Goal: Task Accomplishment & Management: Complete application form

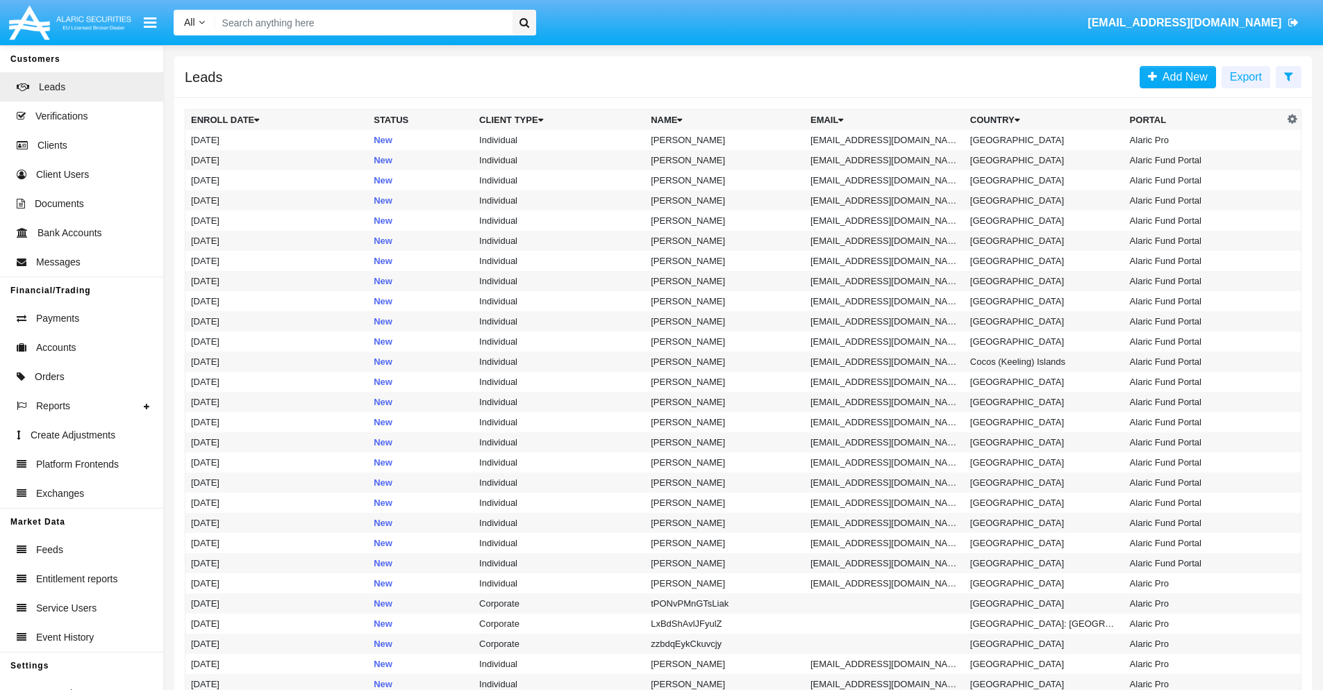
click at [1289, 76] on icon at bounding box center [1289, 76] width 9 height 11
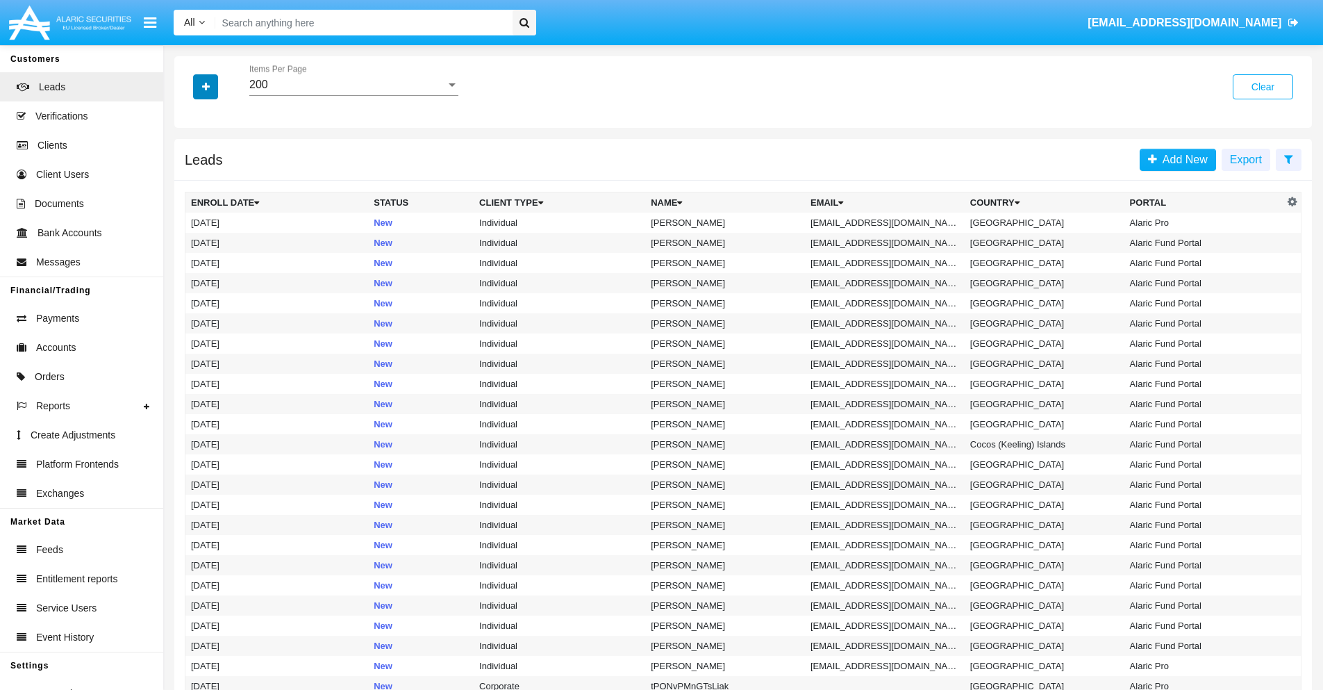
click at [206, 86] on icon "button" at bounding box center [206, 87] width 8 height 10
click at [216, 176] on span "Email" at bounding box center [216, 175] width 28 height 17
click at [191, 181] on input "Email" at bounding box center [190, 181] width 1 height 1
checkbox input "true"
click at [206, 86] on icon "button" at bounding box center [206, 87] width 8 height 10
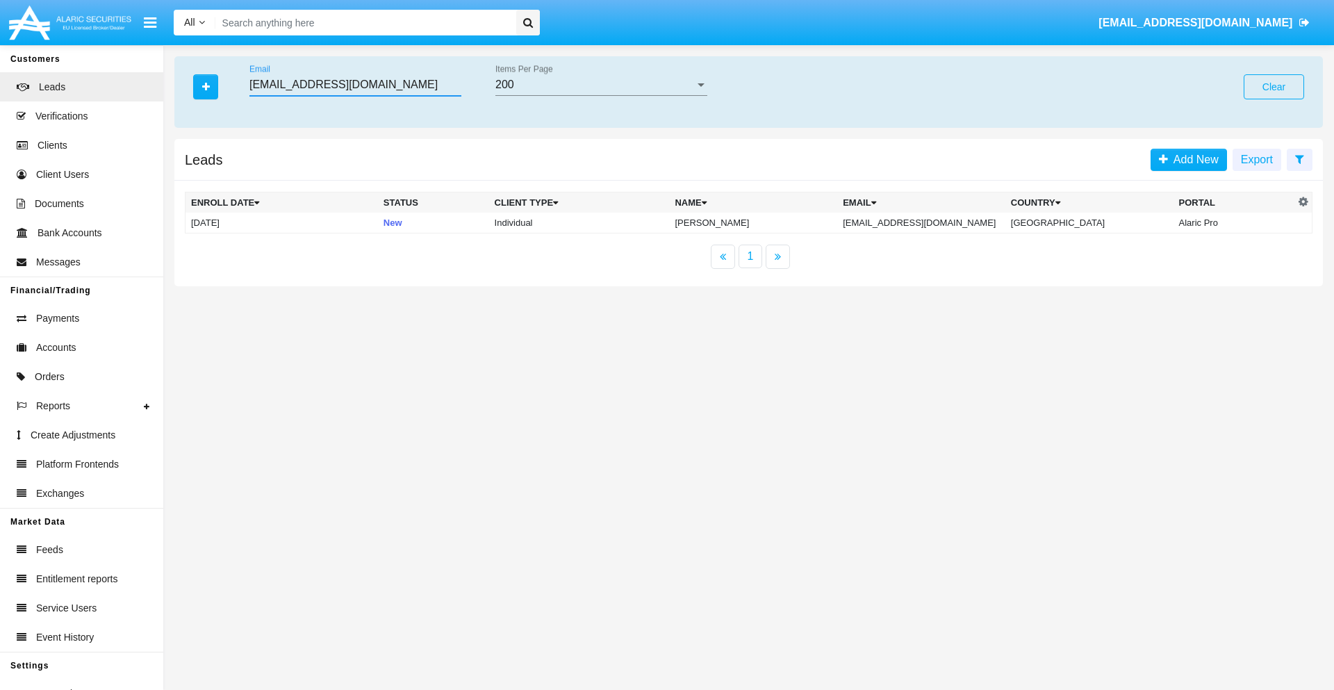
type input "xkyl.1mb@2f-t3ig3o.au"
click at [925, 222] on td "xkyl.1mb@2f-t3ig3o.au" at bounding box center [921, 223] width 168 height 21
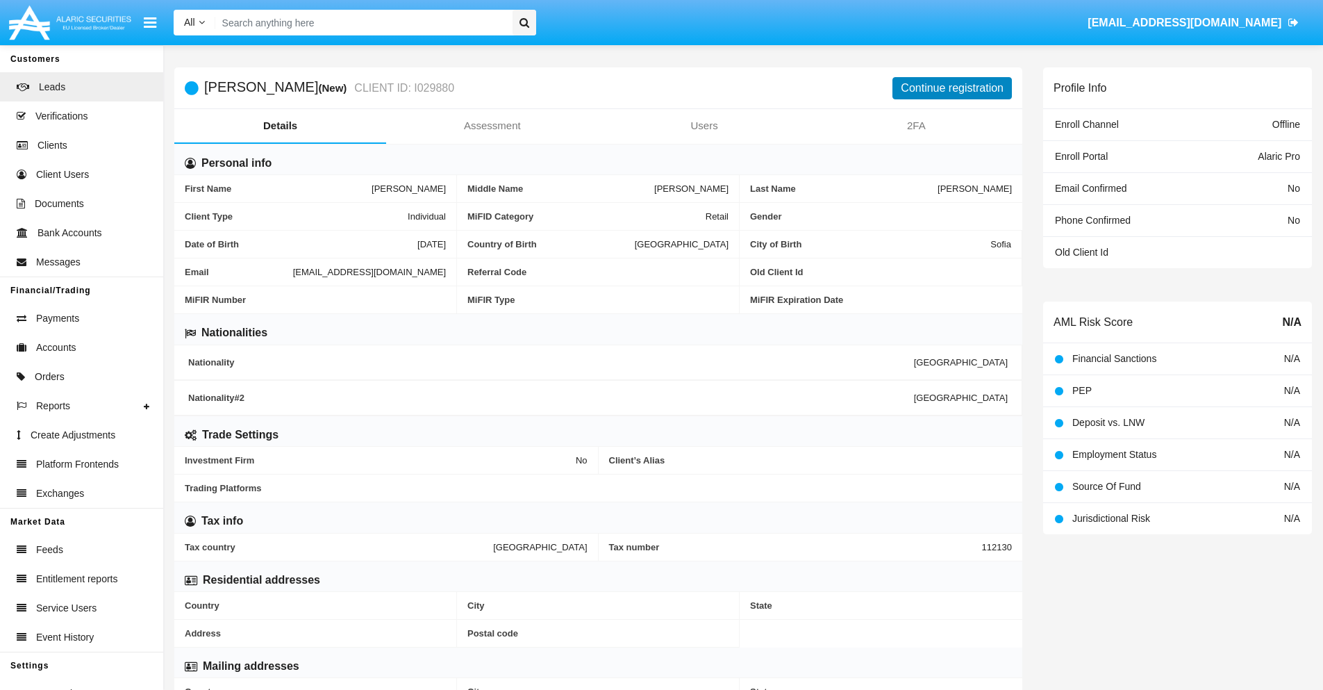
click at [952, 88] on button "Continue registration" at bounding box center [952, 88] width 119 height 22
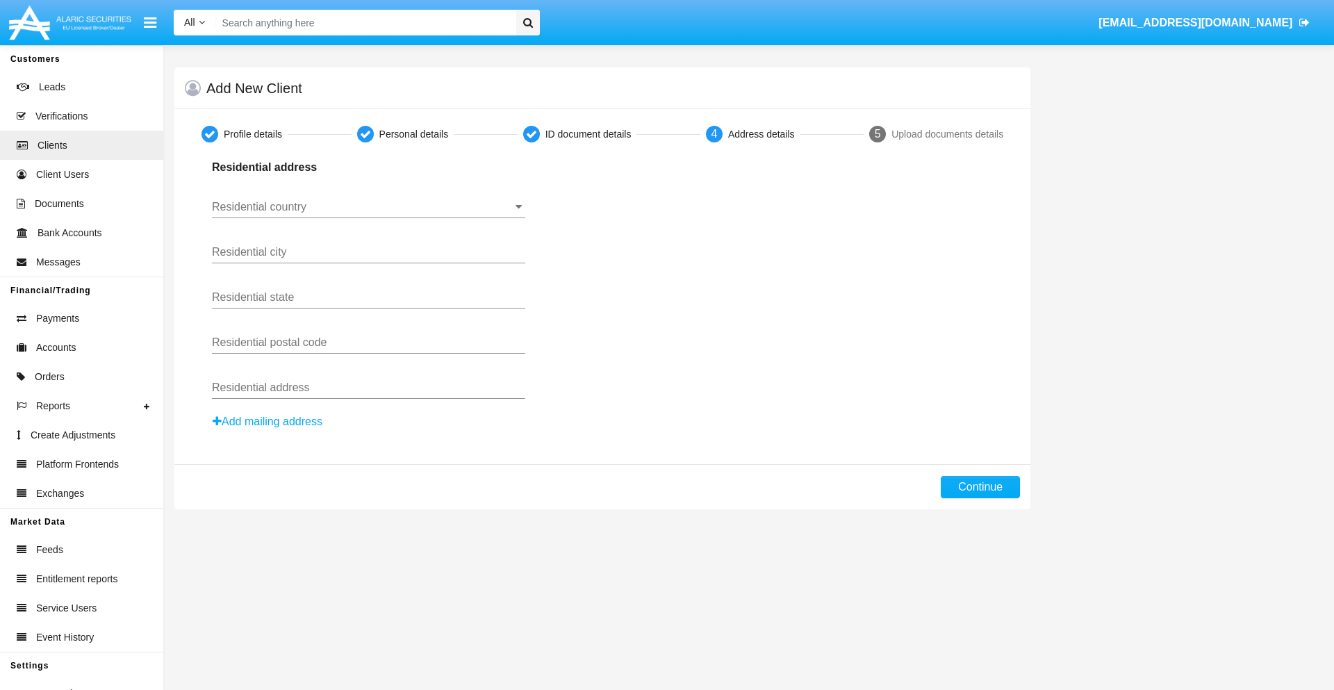
click at [368, 207] on input "Residential country" at bounding box center [368, 207] width 313 height 13
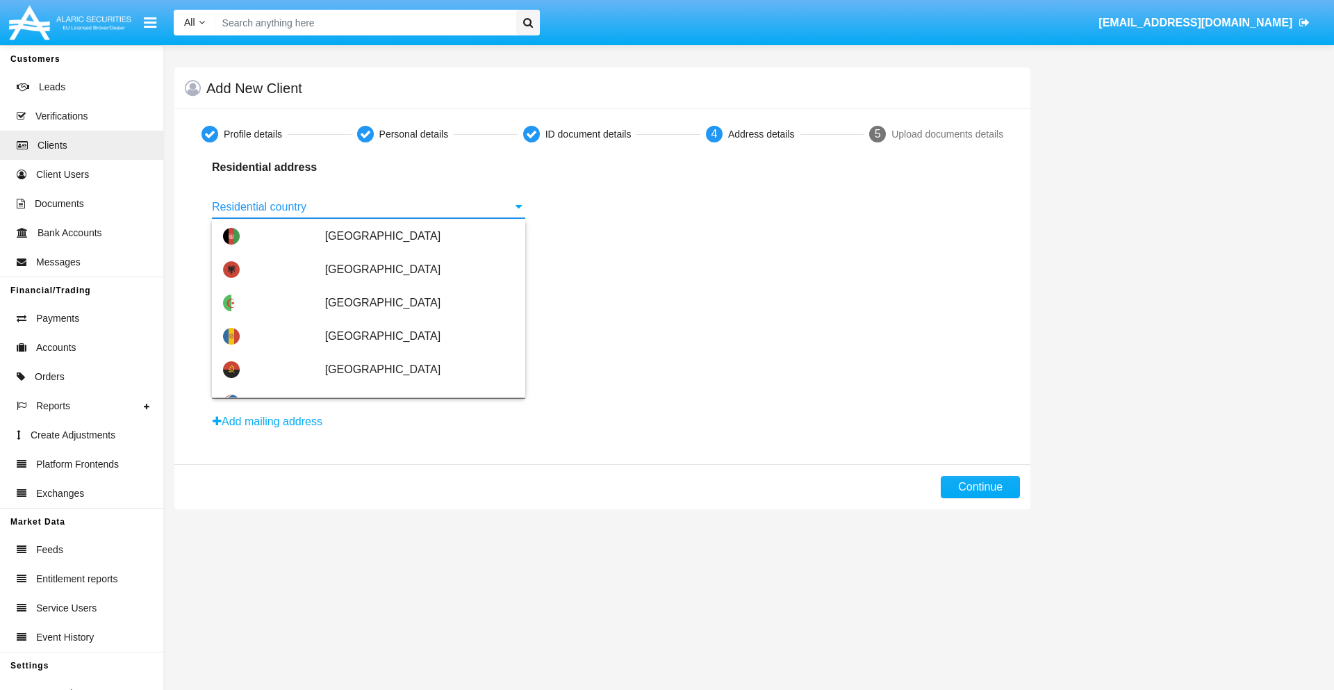
type input "[GEOGRAPHIC_DATA]"
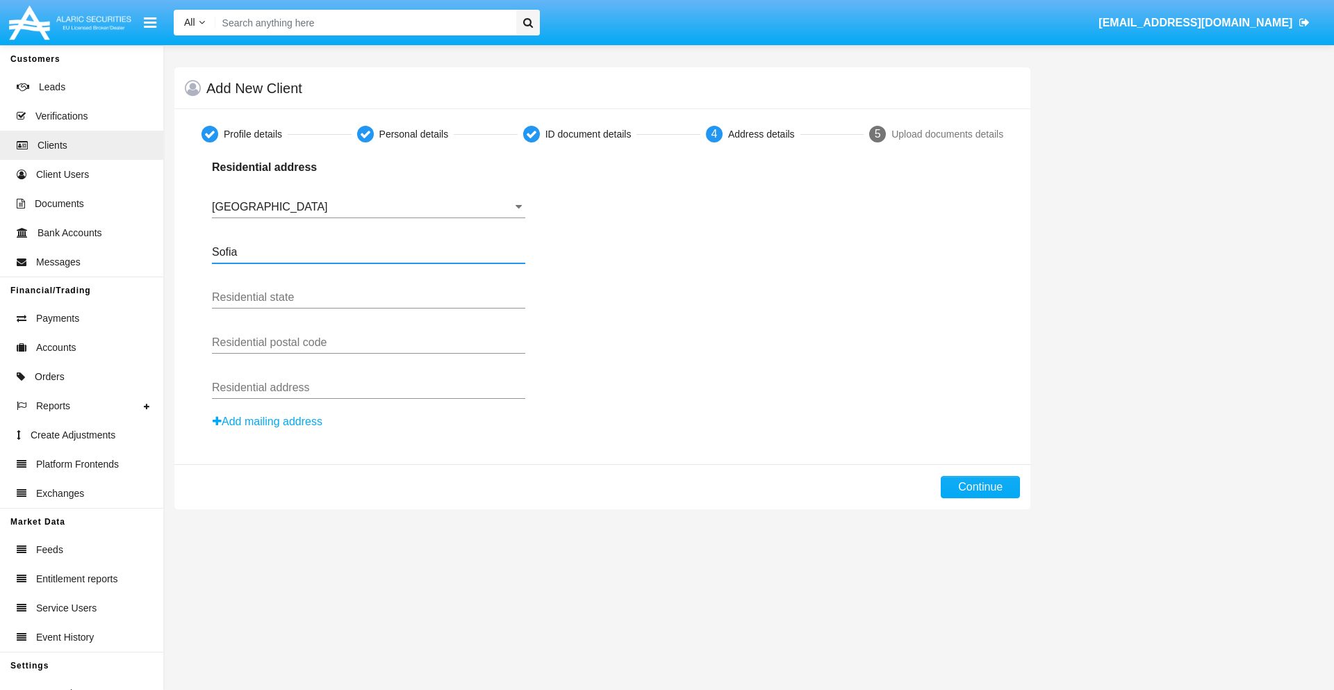
type input "Sofia"
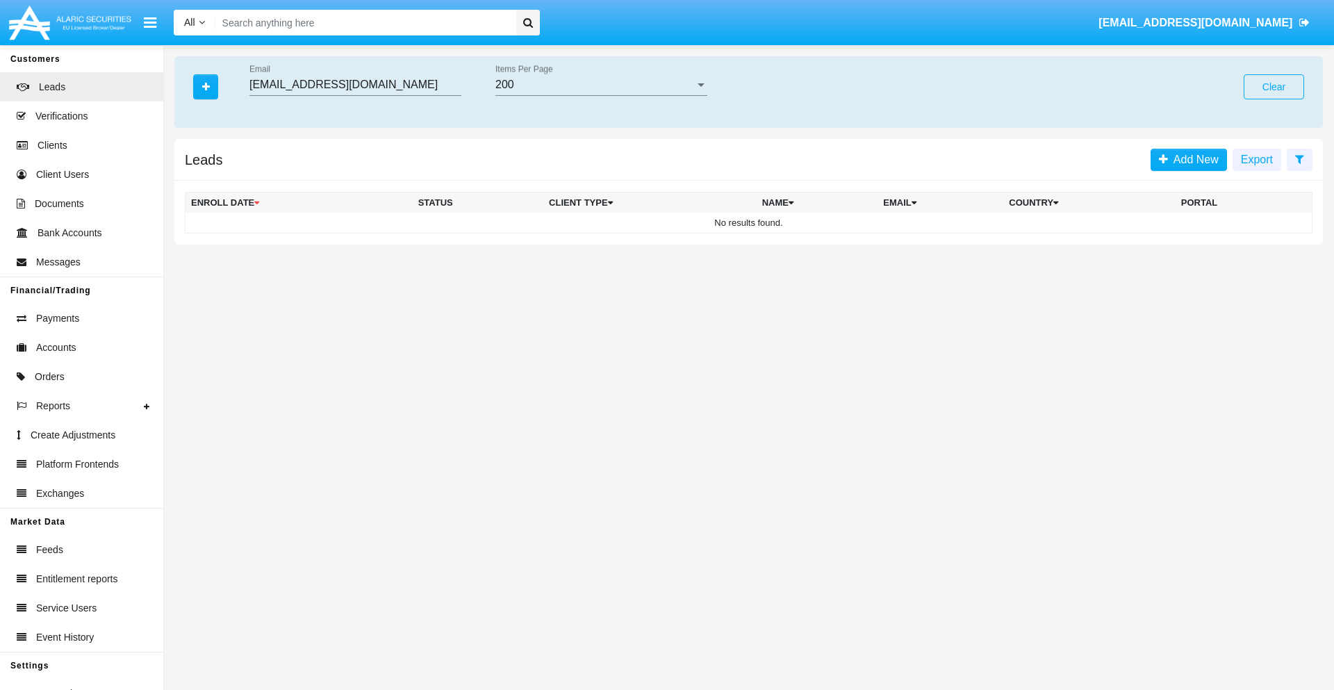
click at [1273, 87] on button "Clear" at bounding box center [1274, 86] width 60 height 25
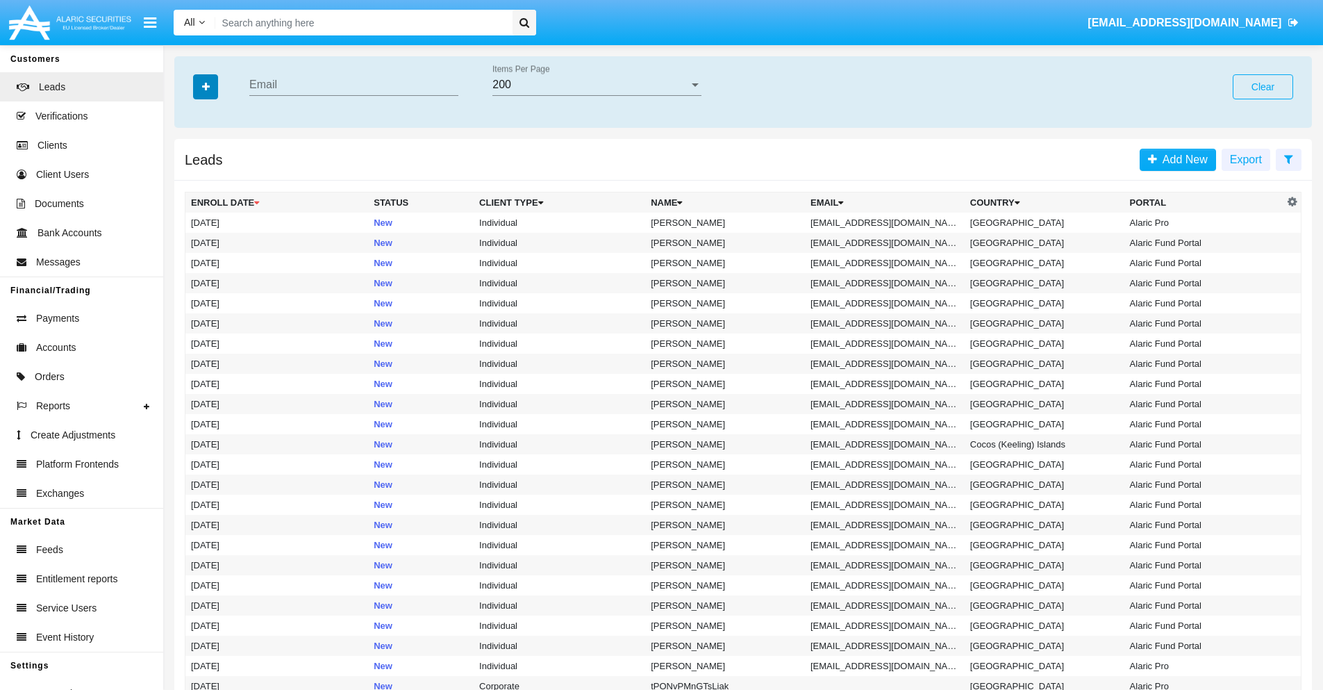
click at [206, 86] on icon "button" at bounding box center [206, 87] width 8 height 10
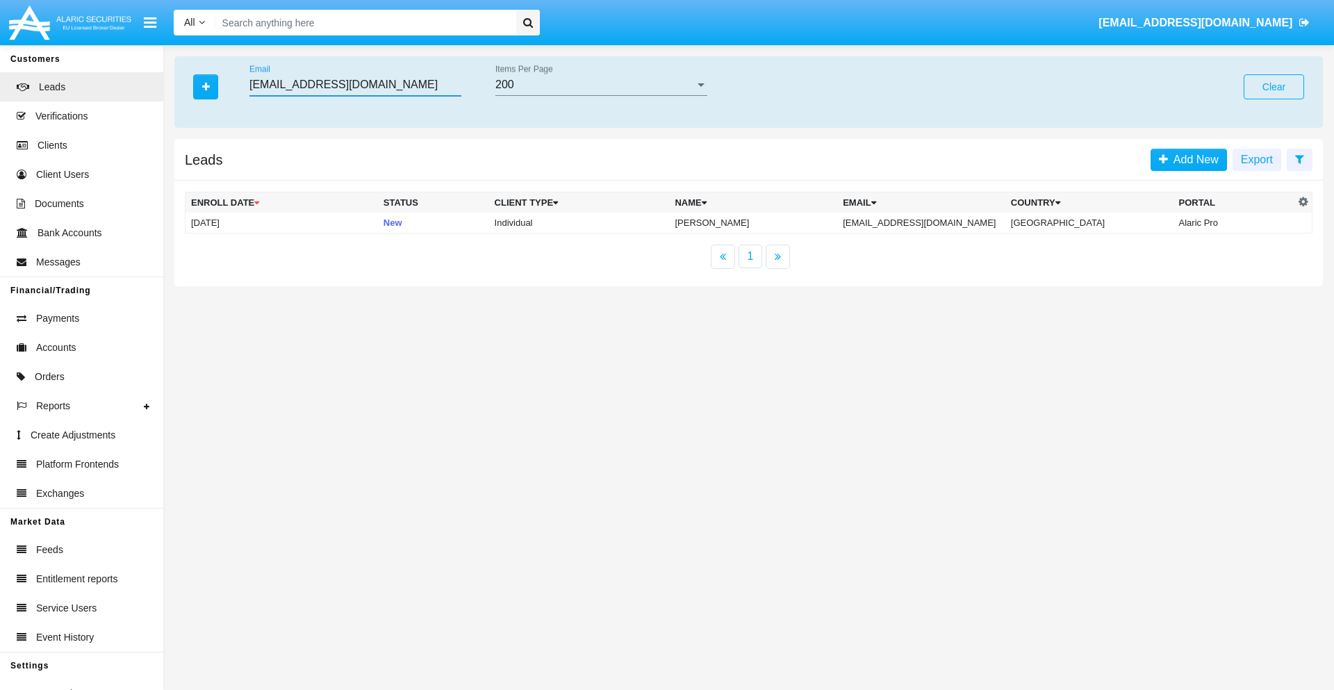
type input "[EMAIL_ADDRESS][DOMAIN_NAME]"
click at [935, 222] on td "[EMAIL_ADDRESS][DOMAIN_NAME]" at bounding box center [921, 223] width 168 height 21
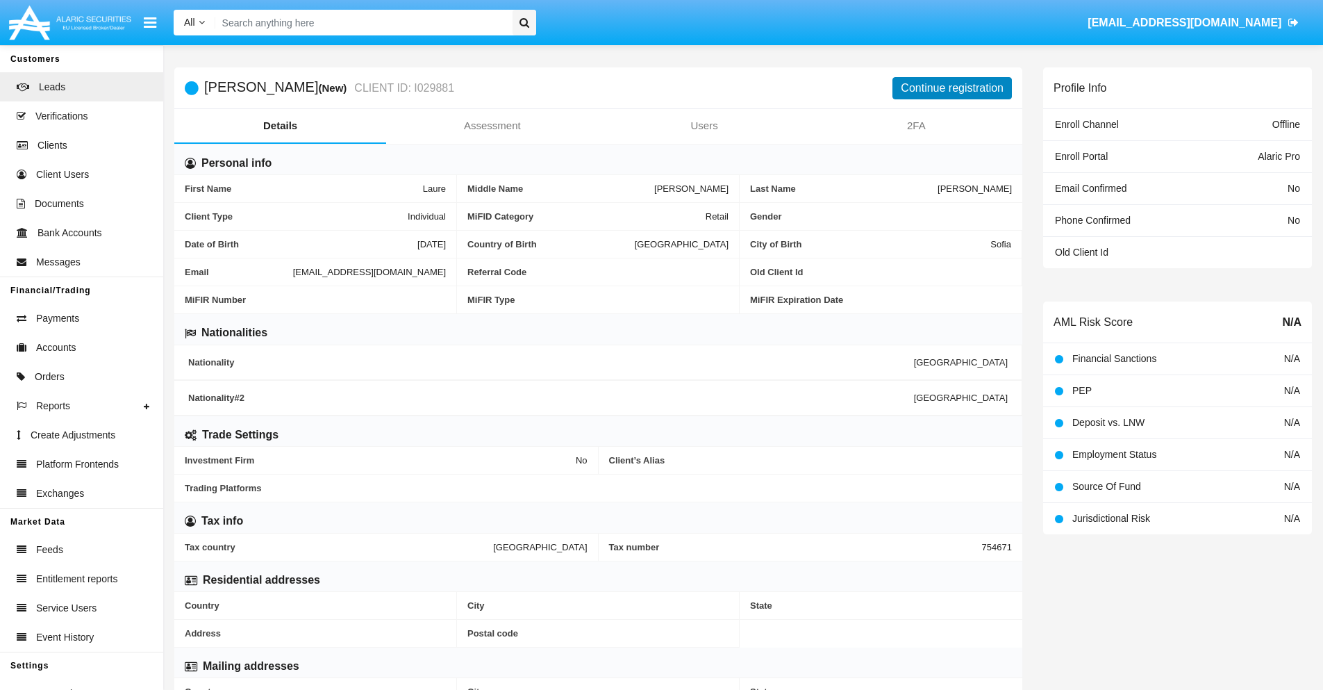
click at [952, 88] on button "Continue registration" at bounding box center [952, 88] width 119 height 22
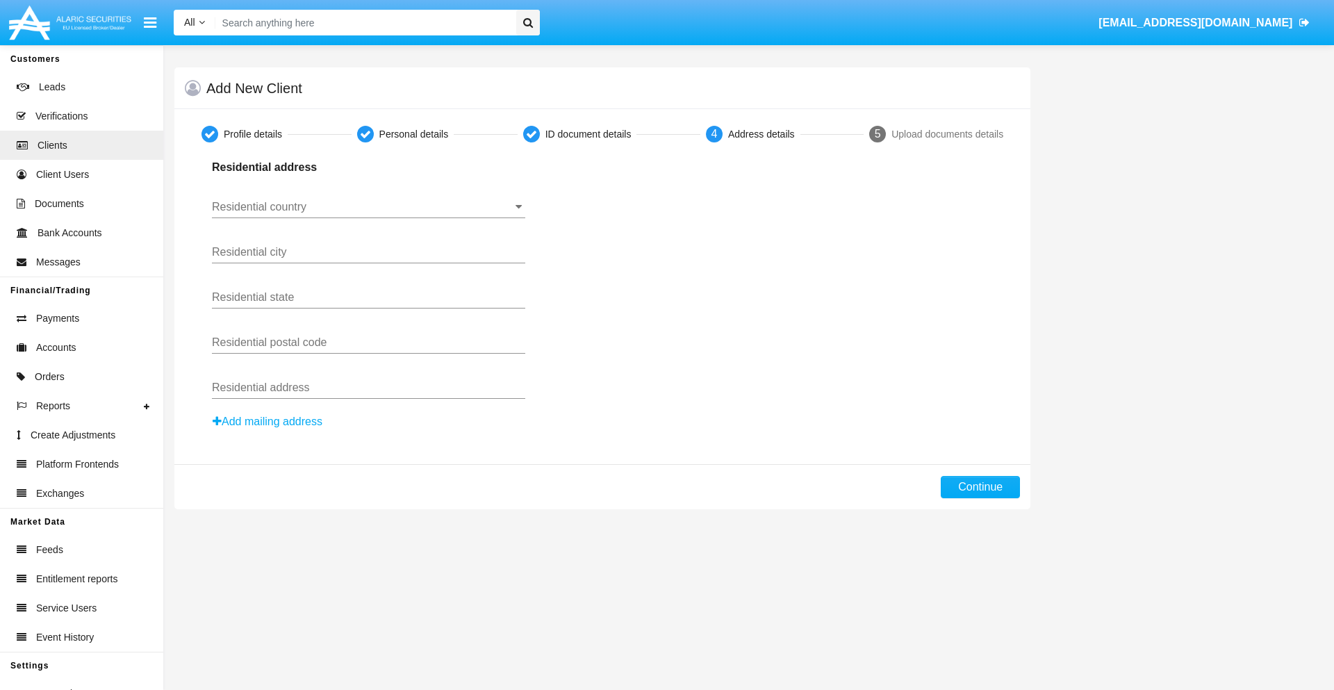
click at [268, 422] on button "Add mailing address" at bounding box center [267, 422] width 111 height 18
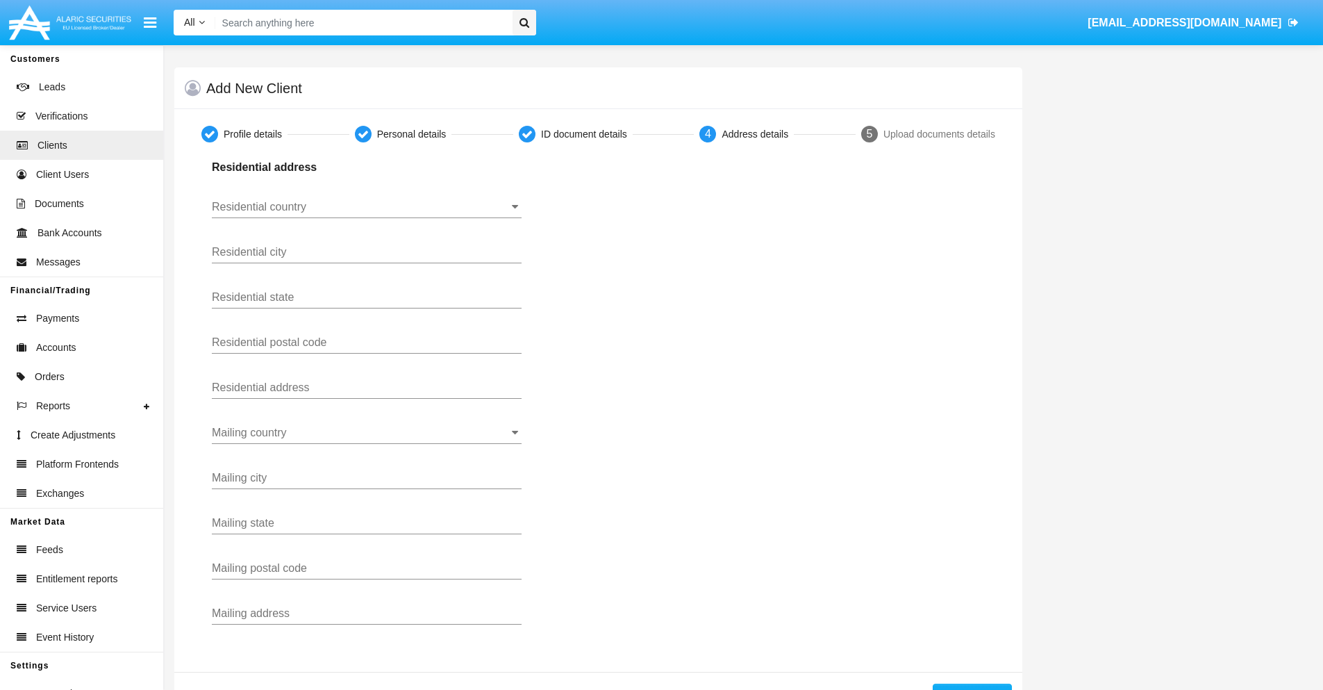
click at [367, 207] on input "Residential country" at bounding box center [367, 207] width 310 height 13
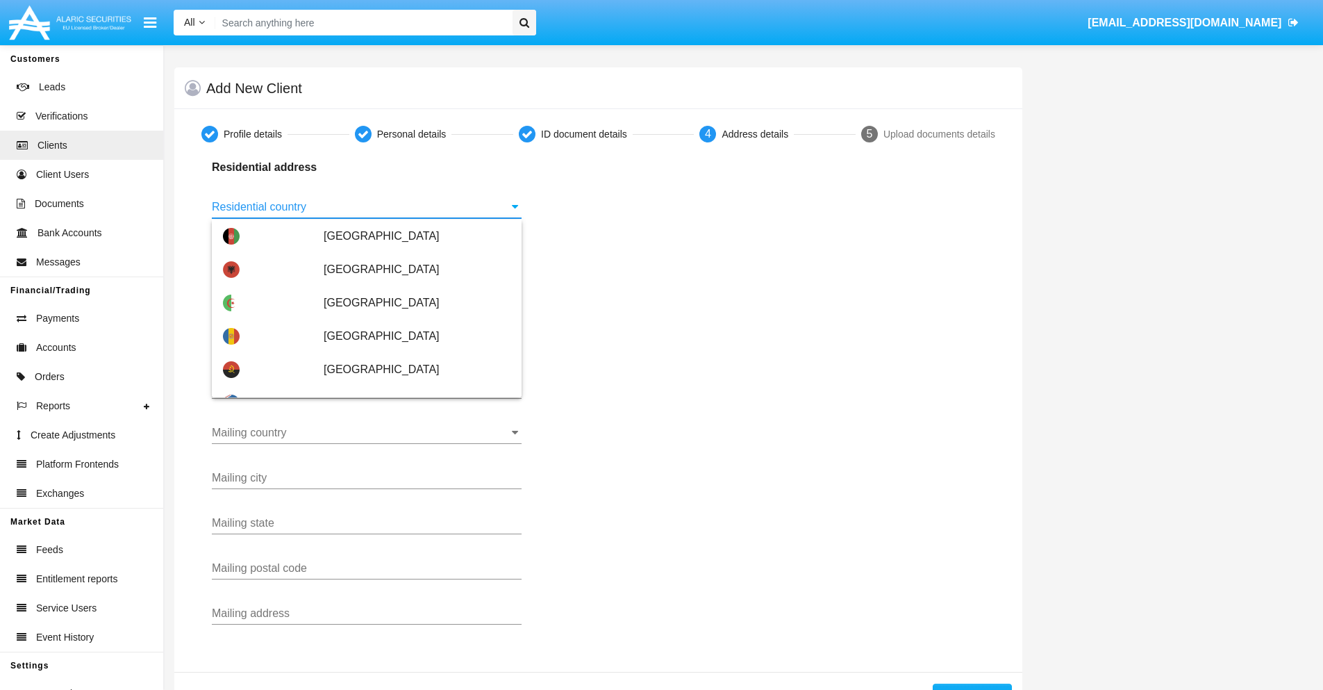
scroll to position [823, 0]
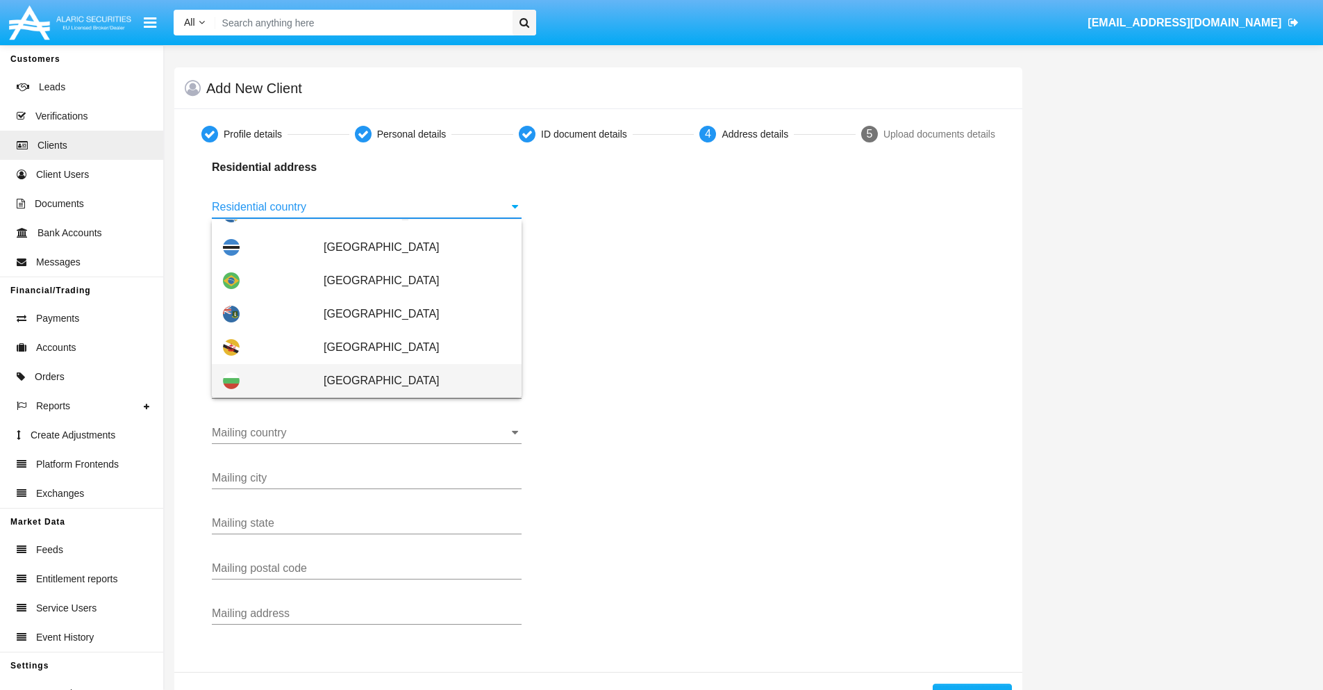
click at [410, 381] on span "[GEOGRAPHIC_DATA]" at bounding box center [417, 380] width 187 height 33
type input "[GEOGRAPHIC_DATA]"
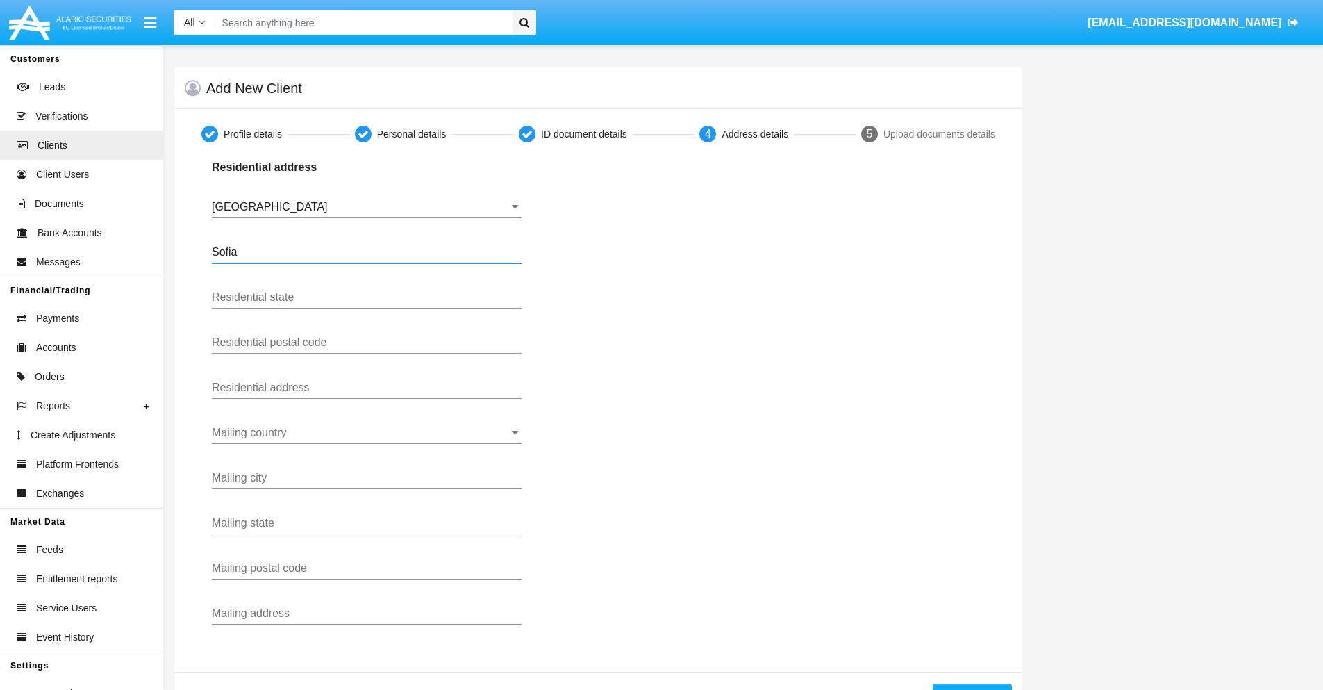
type input "Sofia"
type input "1000"
type input "Vasil Levski"
click at [367, 433] on input "Mailing country" at bounding box center [367, 433] width 310 height 13
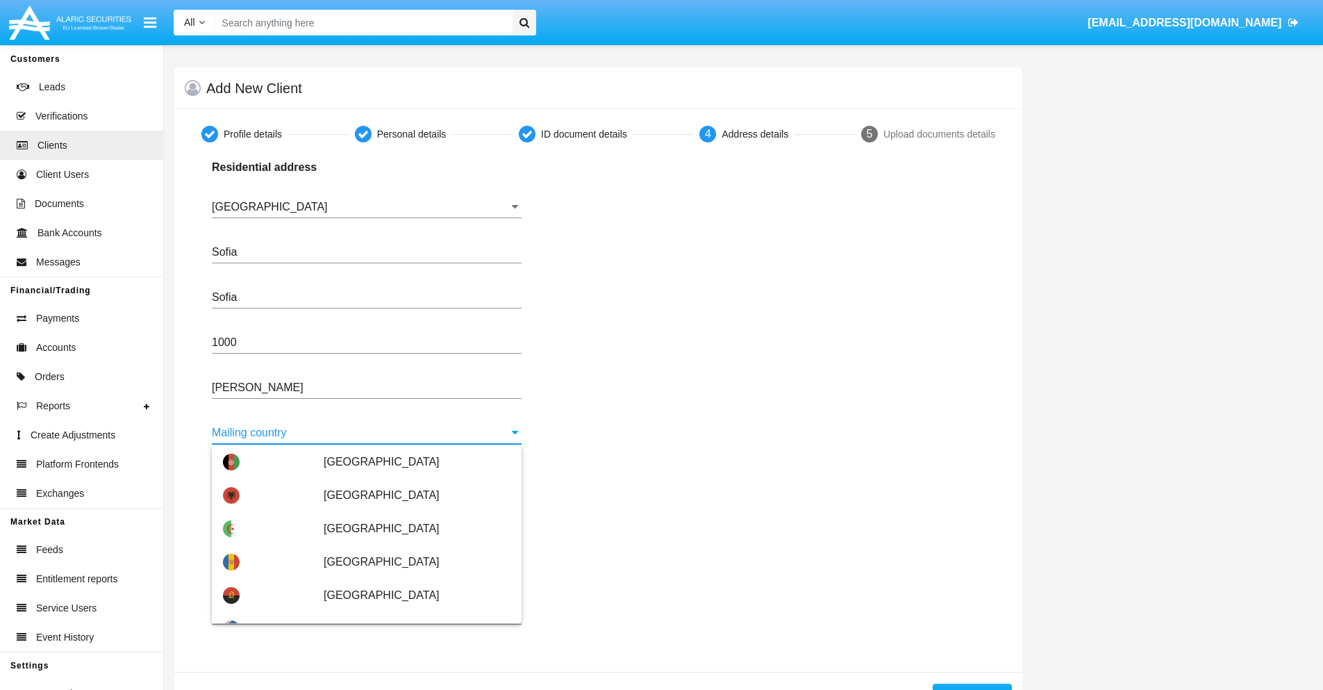
scroll to position [67, 0]
click at [410, 612] on span "[GEOGRAPHIC_DATA]" at bounding box center [417, 628] width 187 height 33
type input "[GEOGRAPHIC_DATA]"
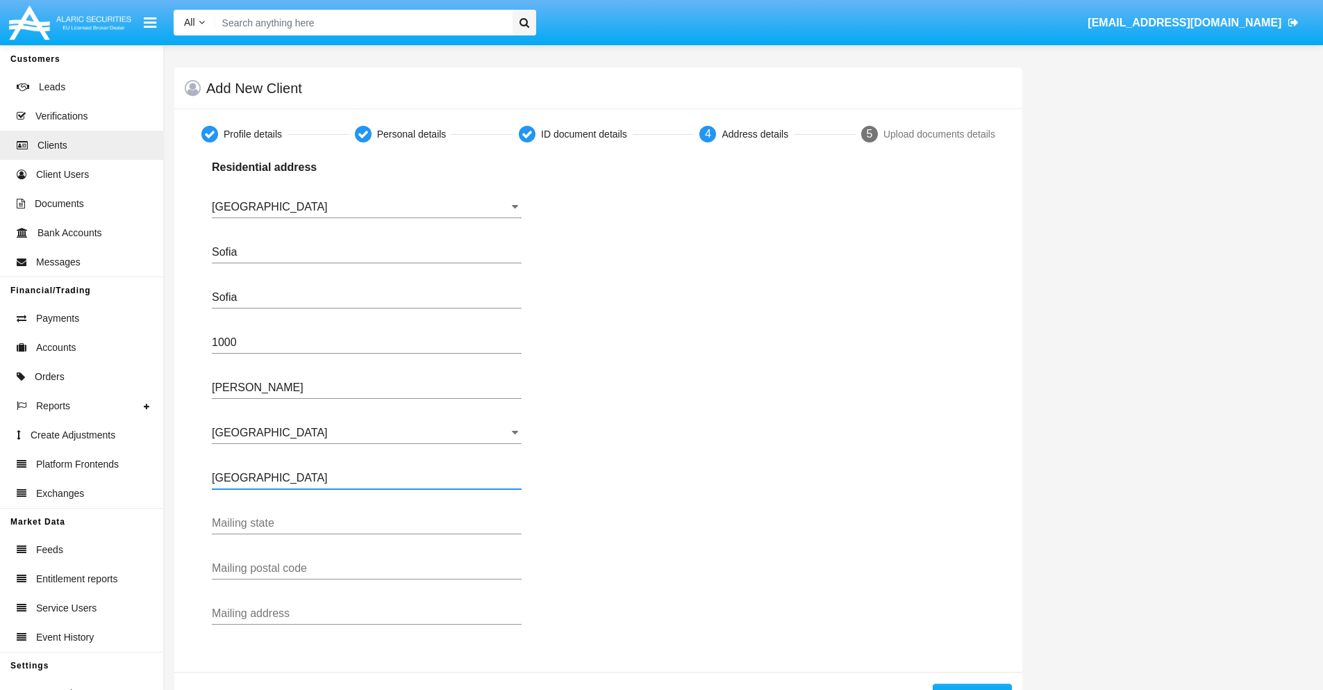
type input "Buenos Aires"
type input "7777"
type input "Test Mail Address"
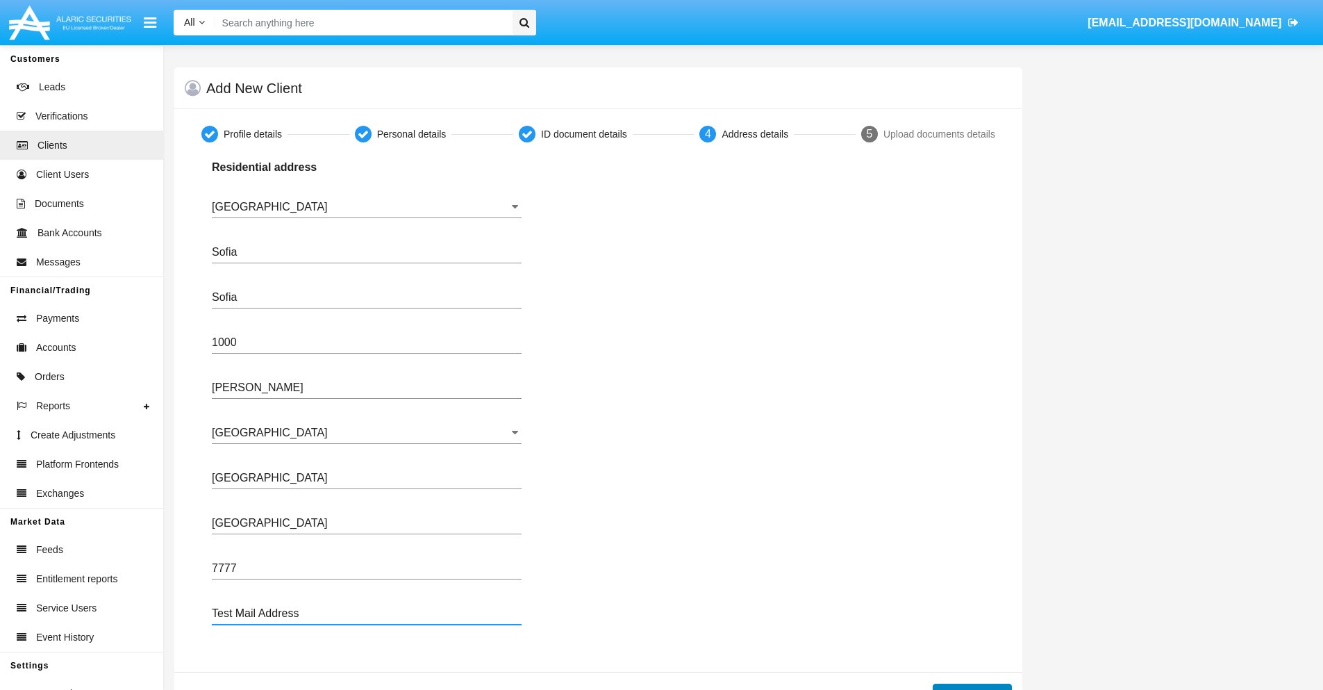
click at [972, 686] on button "Continue" at bounding box center [972, 695] width 79 height 22
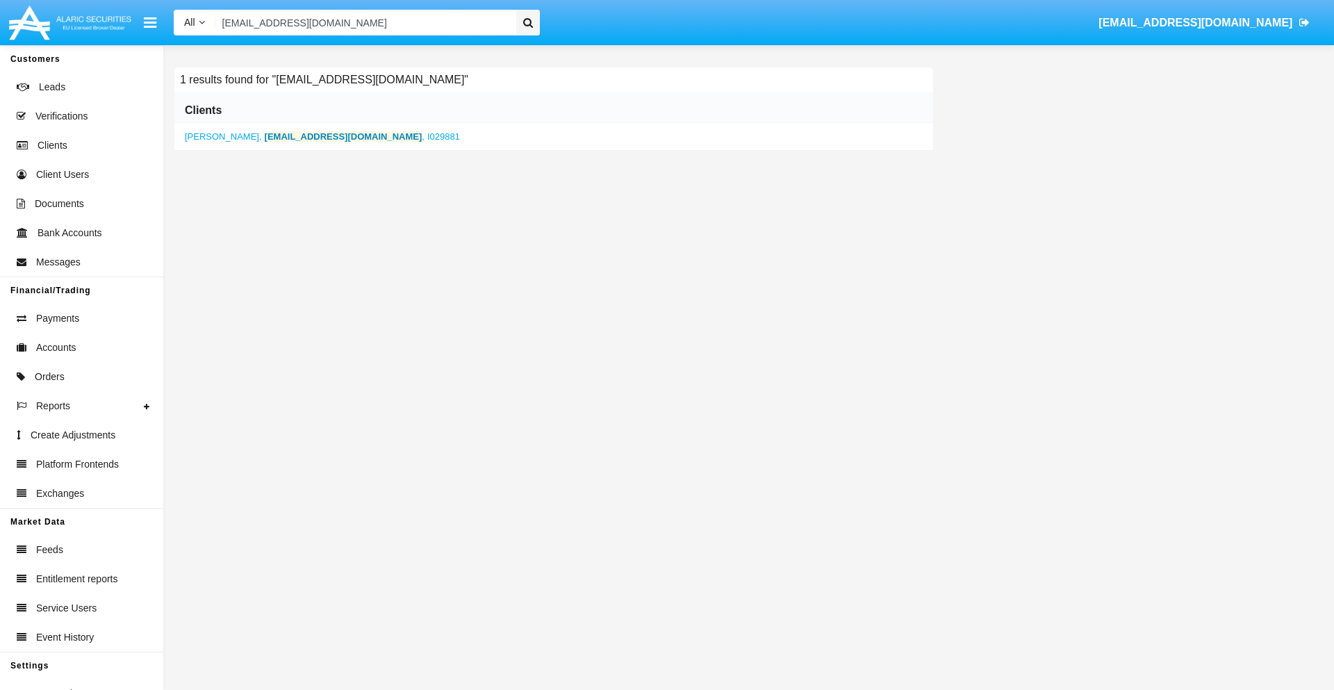
type input "q6esk1hv2@5jy0.m.int"
click at [296, 136] on b "q6esk1hv2@5jy0.m.int" at bounding box center [344, 136] width 158 height 10
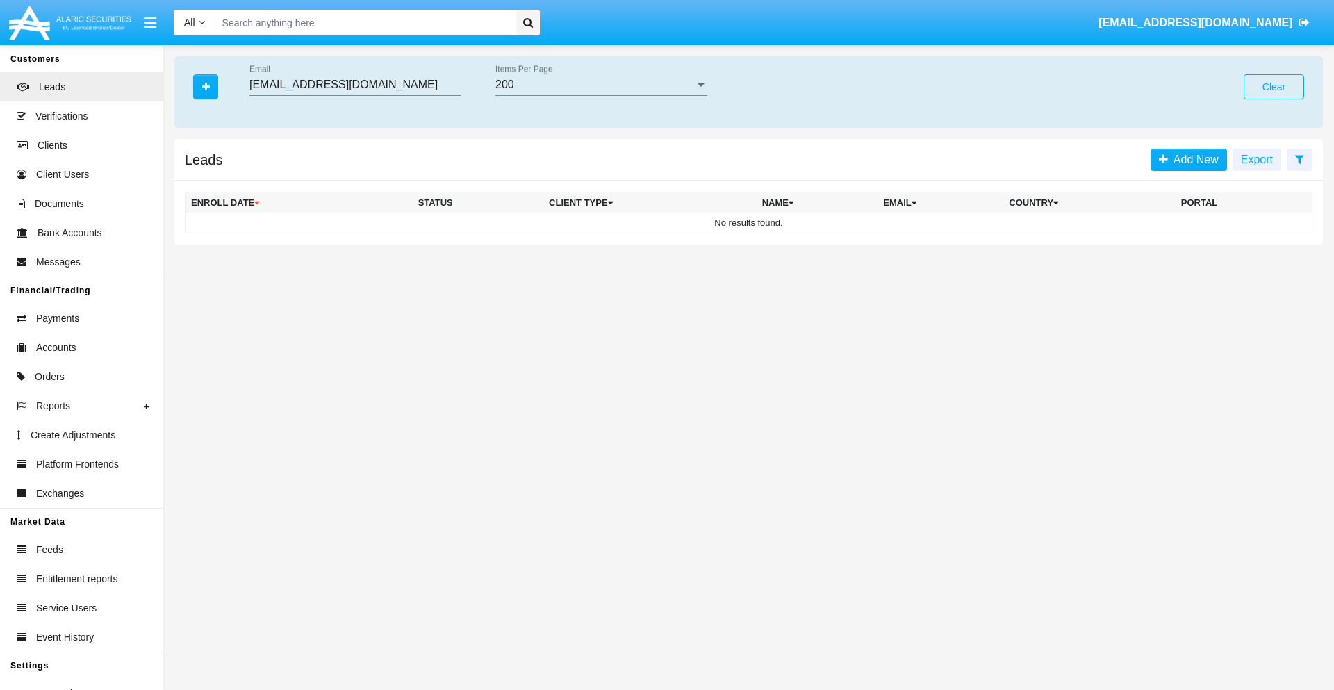
click at [1273, 87] on button "Clear" at bounding box center [1274, 86] width 60 height 25
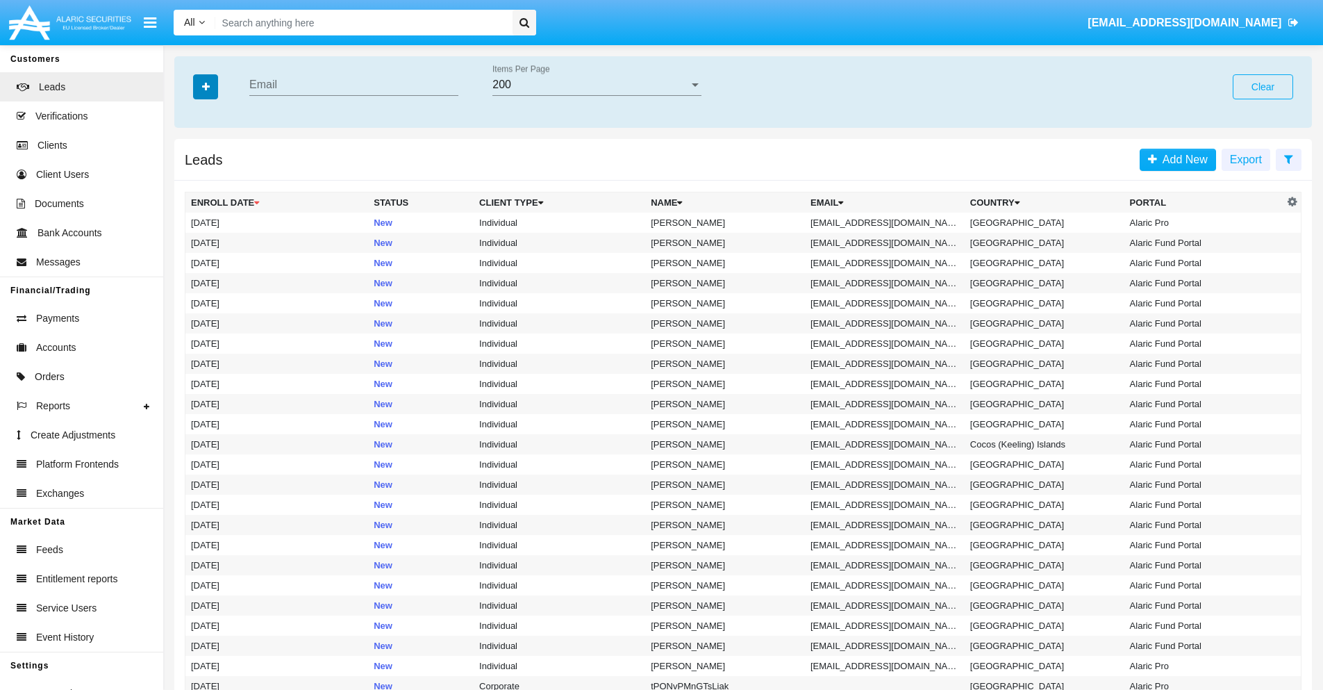
click at [206, 86] on icon "button" at bounding box center [206, 87] width 8 height 10
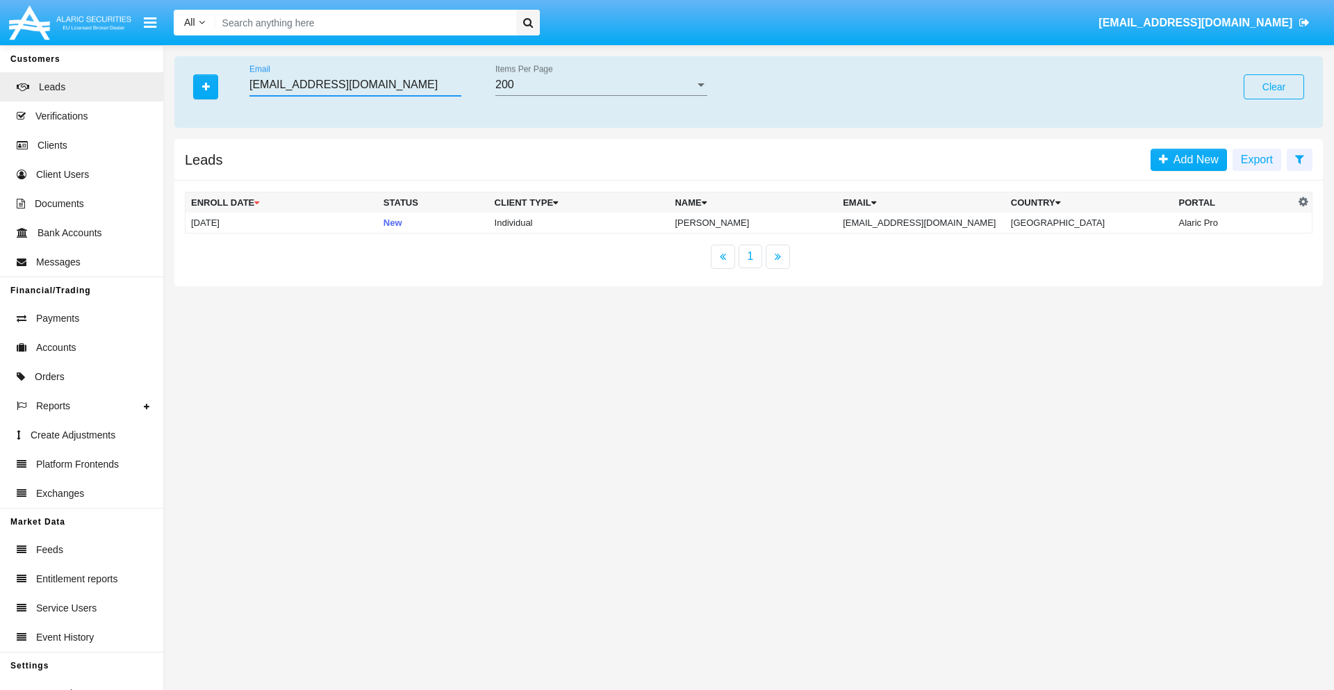
type input "hkda_rw4@q5sl.int"
click at [929, 222] on td "hkda_rw4@q5sl.int" at bounding box center [921, 223] width 168 height 21
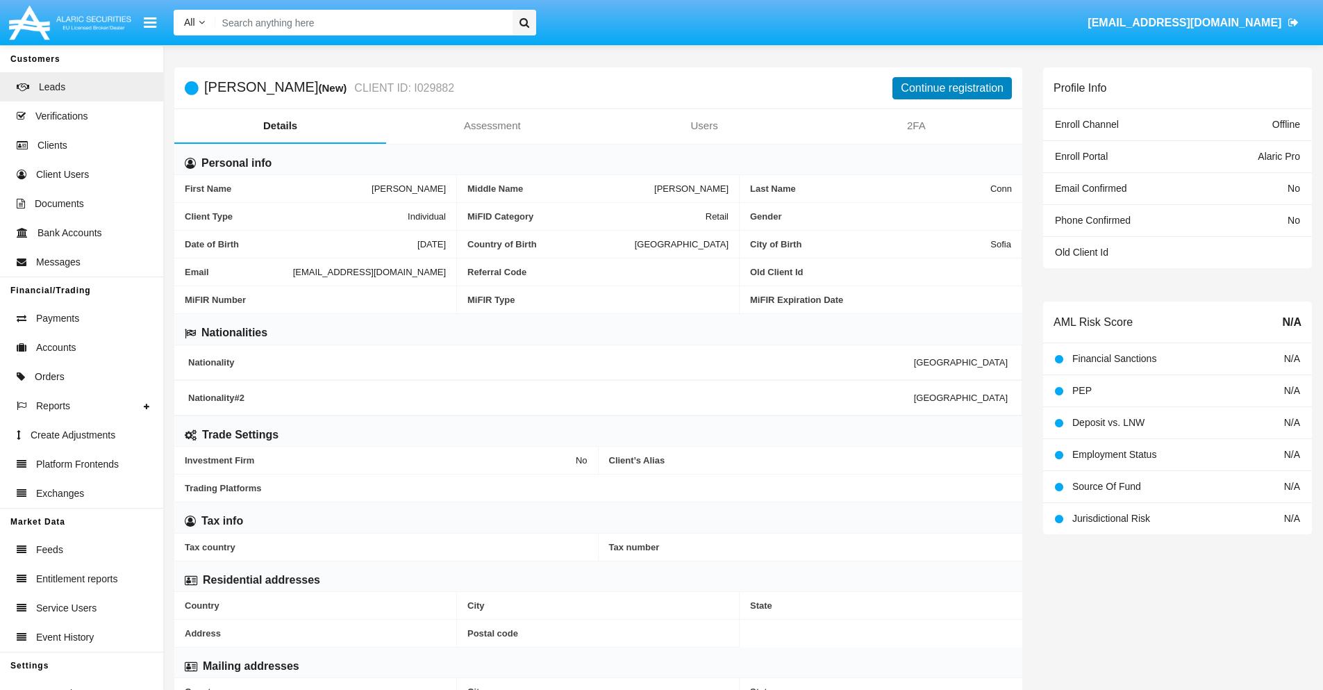
click at [952, 88] on button "Continue registration" at bounding box center [952, 88] width 119 height 22
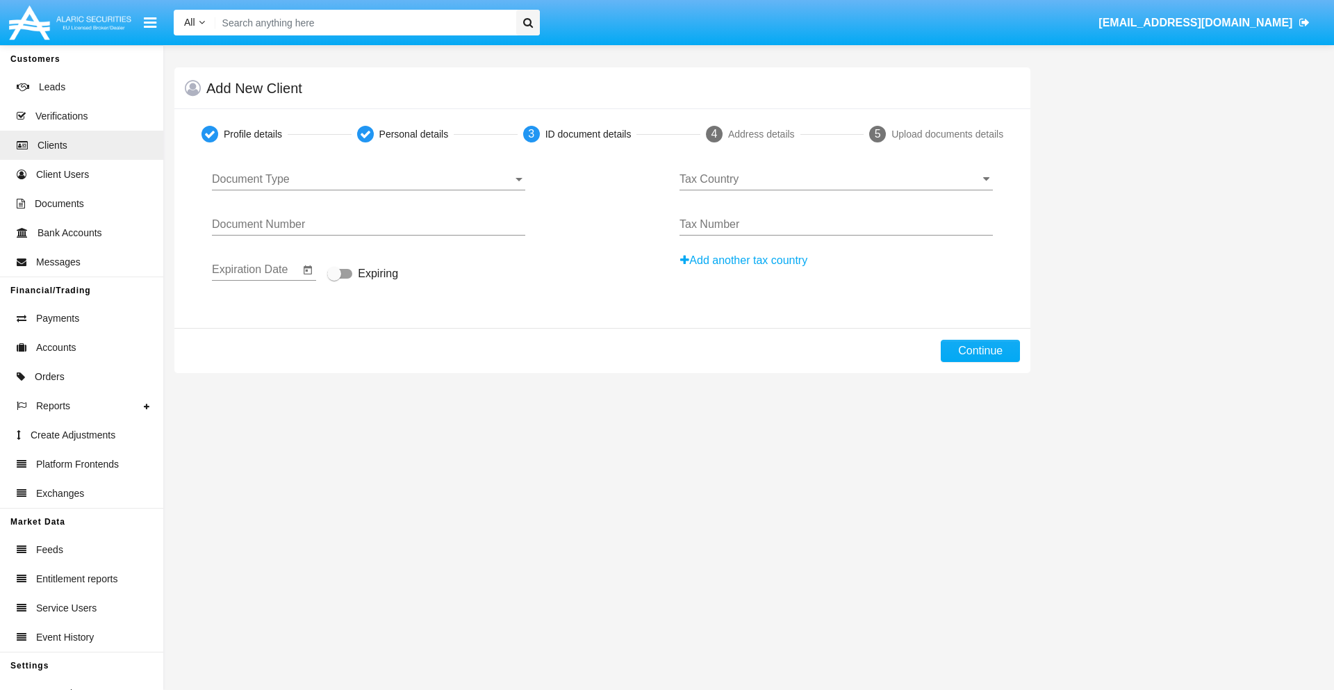
click at [368, 179] on span "Document Type" at bounding box center [362, 179] width 301 height 13
click at [368, 190] on span "Passport" at bounding box center [368, 189] width 313 height 33
type input "STLORYSBToMtOOg"
click at [363, 274] on span "Expiring" at bounding box center [378, 273] width 40 height 17
click at [334, 279] on input "Expiring" at bounding box center [333, 279] width 1 height 1
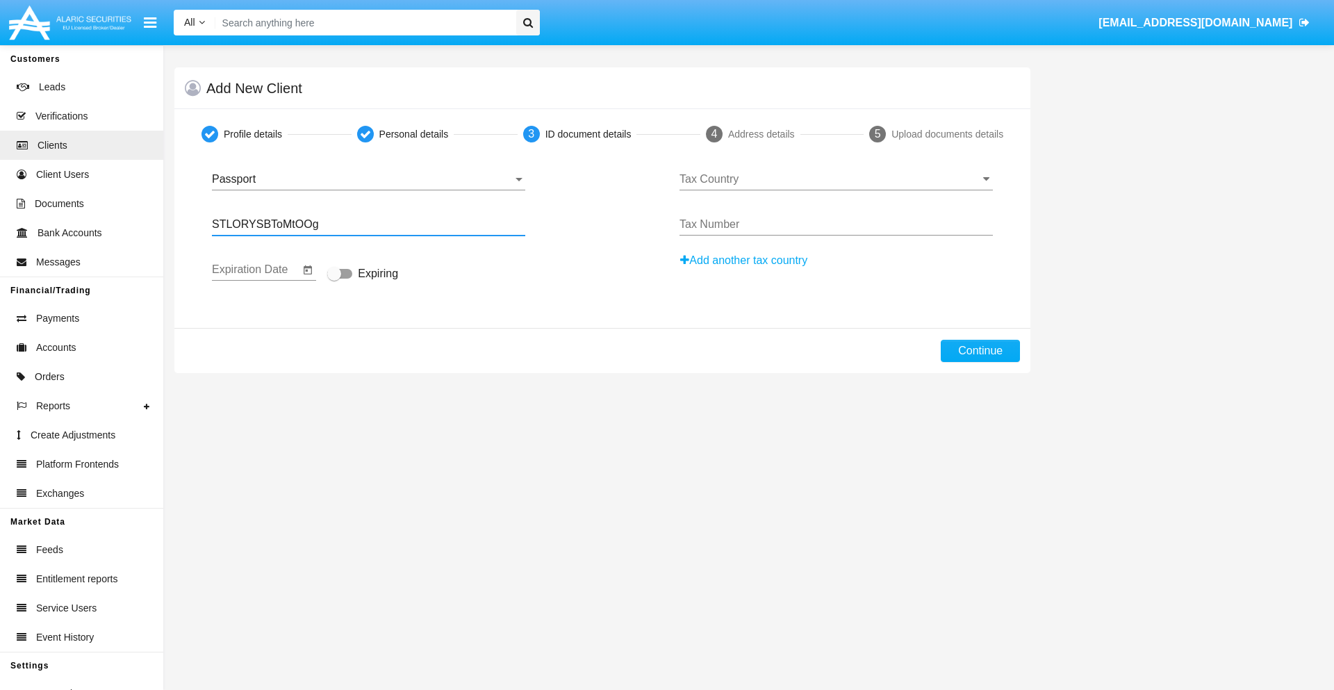
checkbox input "true"
click at [836, 179] on input "Tax Country" at bounding box center [835, 179] width 313 height 13
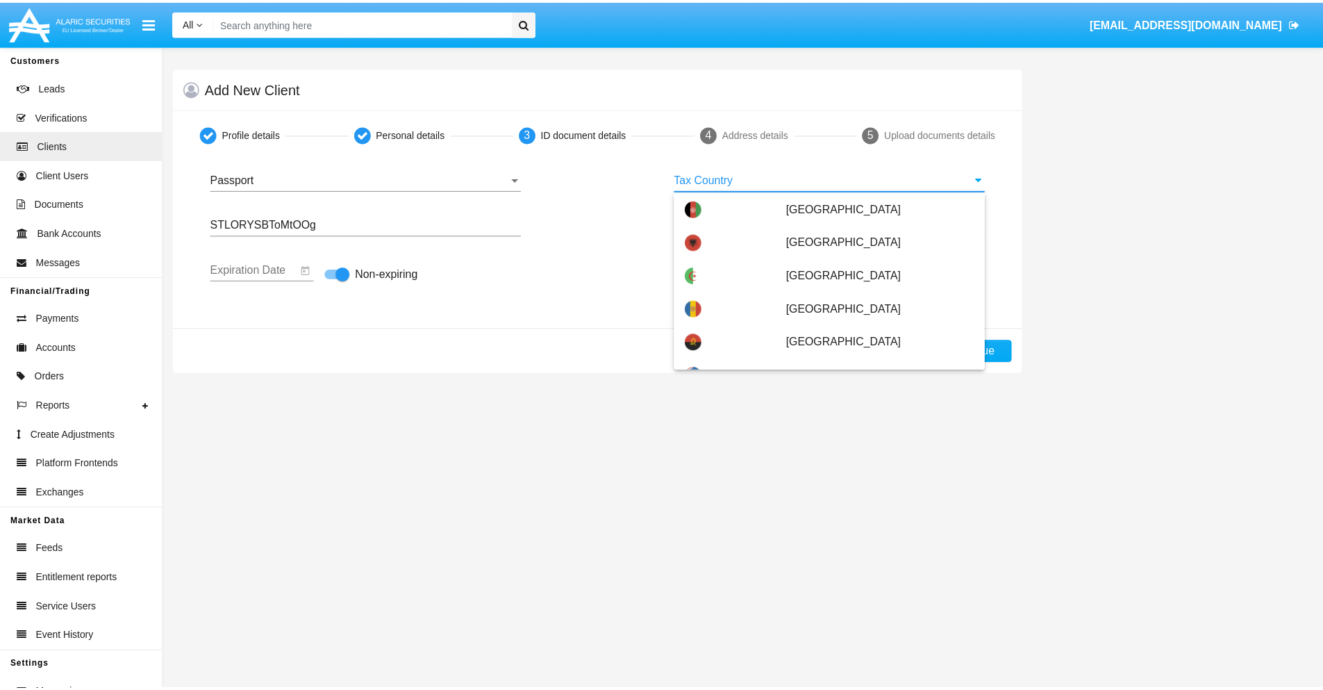
scroll to position [5825, 0]
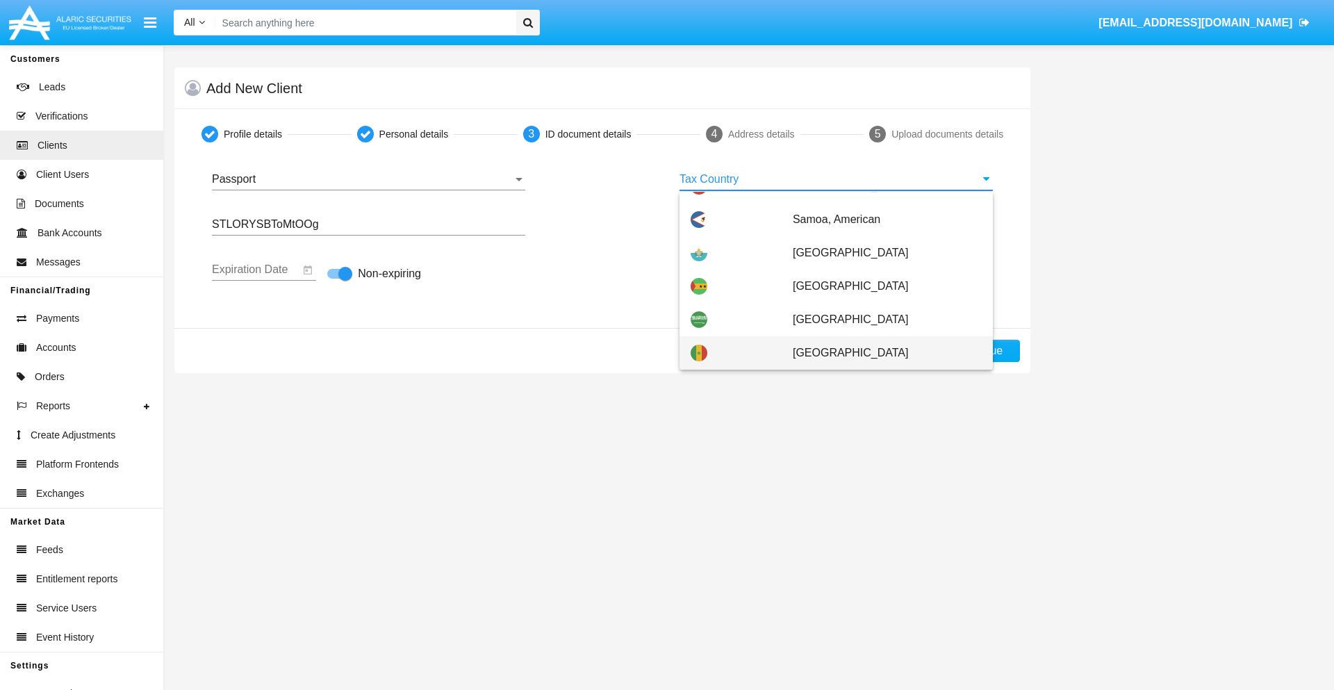
click at [880, 353] on span "[GEOGRAPHIC_DATA]" at bounding box center [887, 352] width 189 height 33
type input "[GEOGRAPHIC_DATA]"
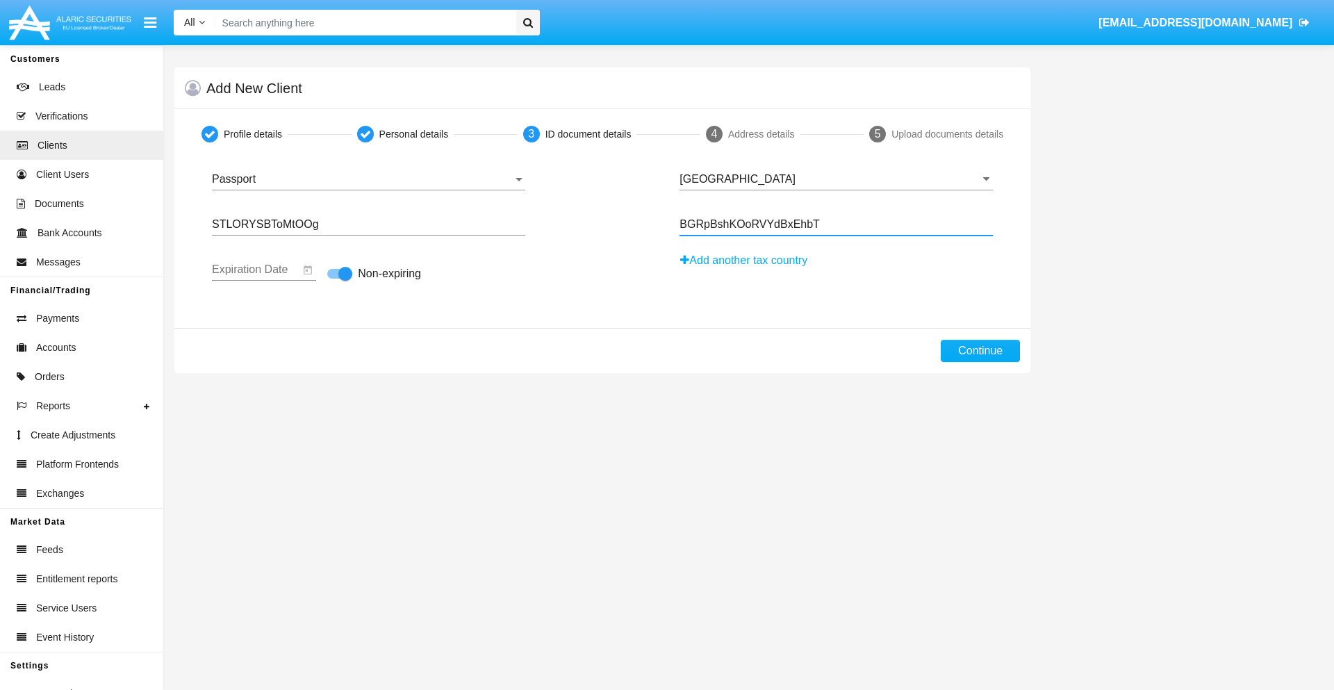
type input "BGRpBshKOoRVYdBxEhbT"
click at [980, 351] on button "Continue" at bounding box center [980, 351] width 79 height 22
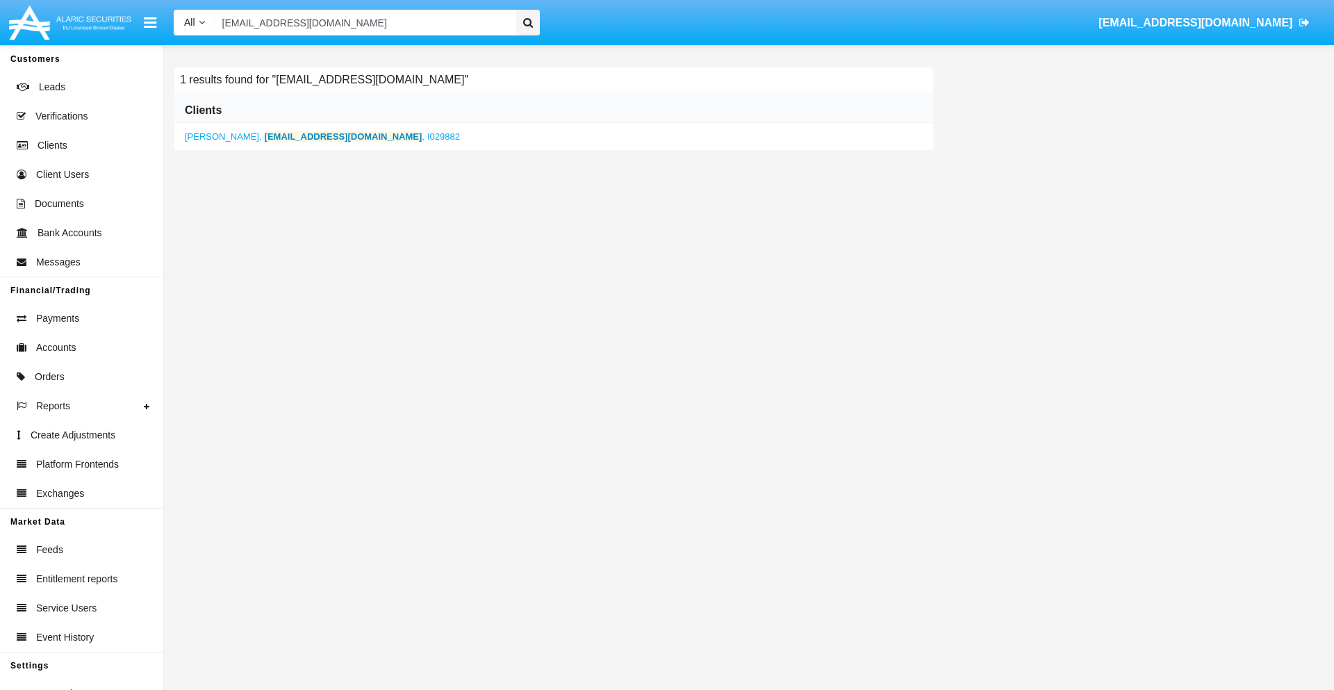
type input "[EMAIL_ADDRESS][DOMAIN_NAME]"
click at [281, 136] on b "[EMAIL_ADDRESS][DOMAIN_NAME]" at bounding box center [344, 136] width 158 height 10
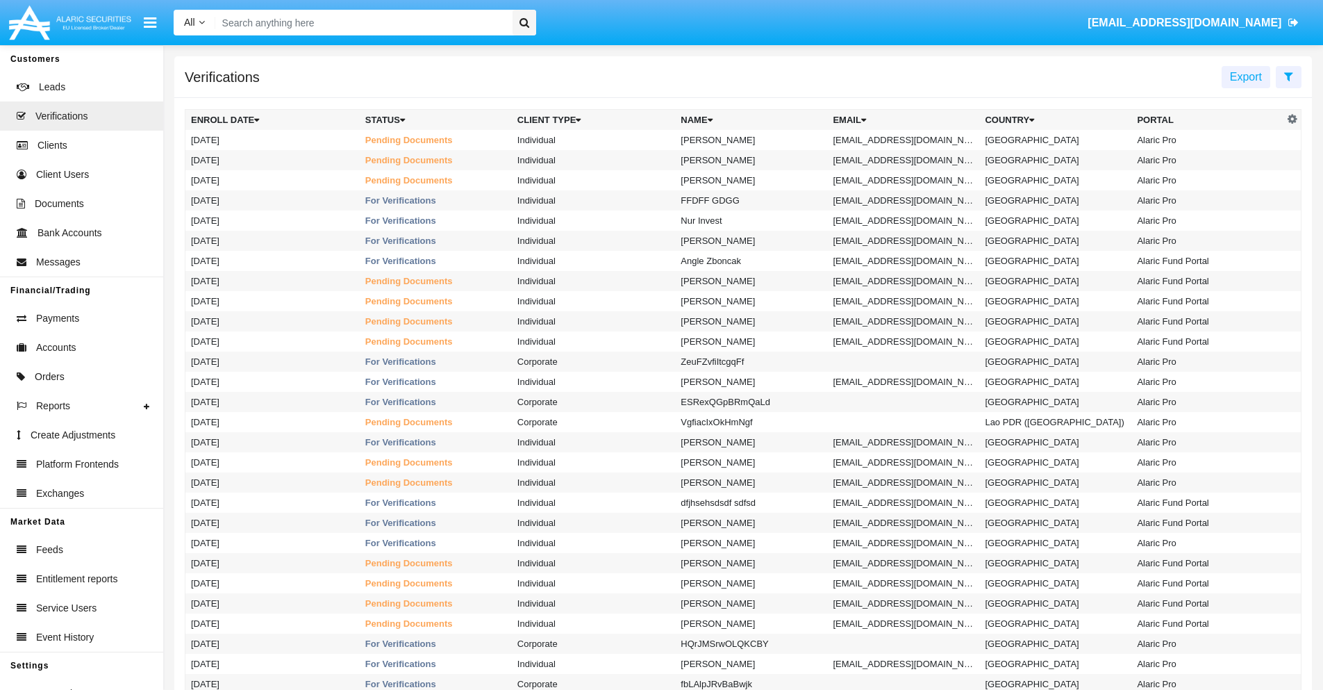
click at [1289, 76] on icon at bounding box center [1289, 76] width 9 height 11
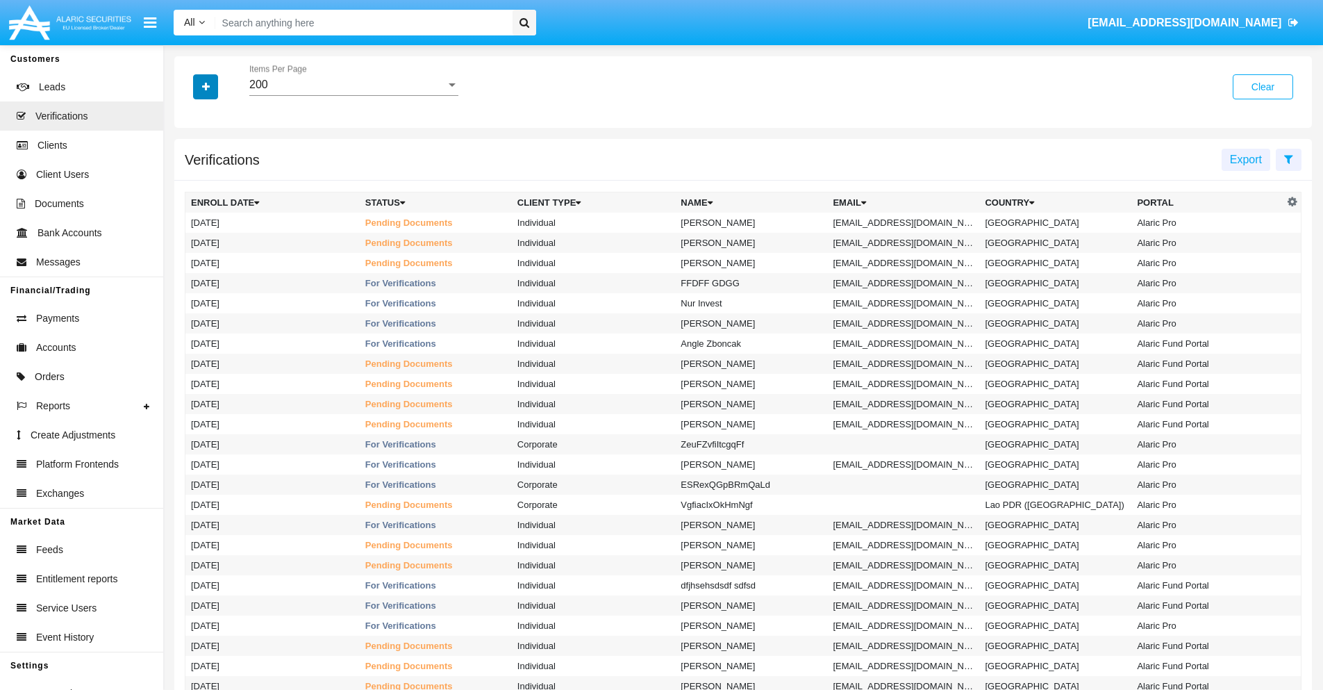
click at [206, 86] on icon "button" at bounding box center [206, 87] width 8 height 10
click at [216, 196] on span "Email" at bounding box center [216, 196] width 28 height 17
click at [191, 201] on input "Email" at bounding box center [190, 201] width 1 height 1
checkbox input "true"
click at [206, 86] on icon "button" at bounding box center [206, 87] width 8 height 10
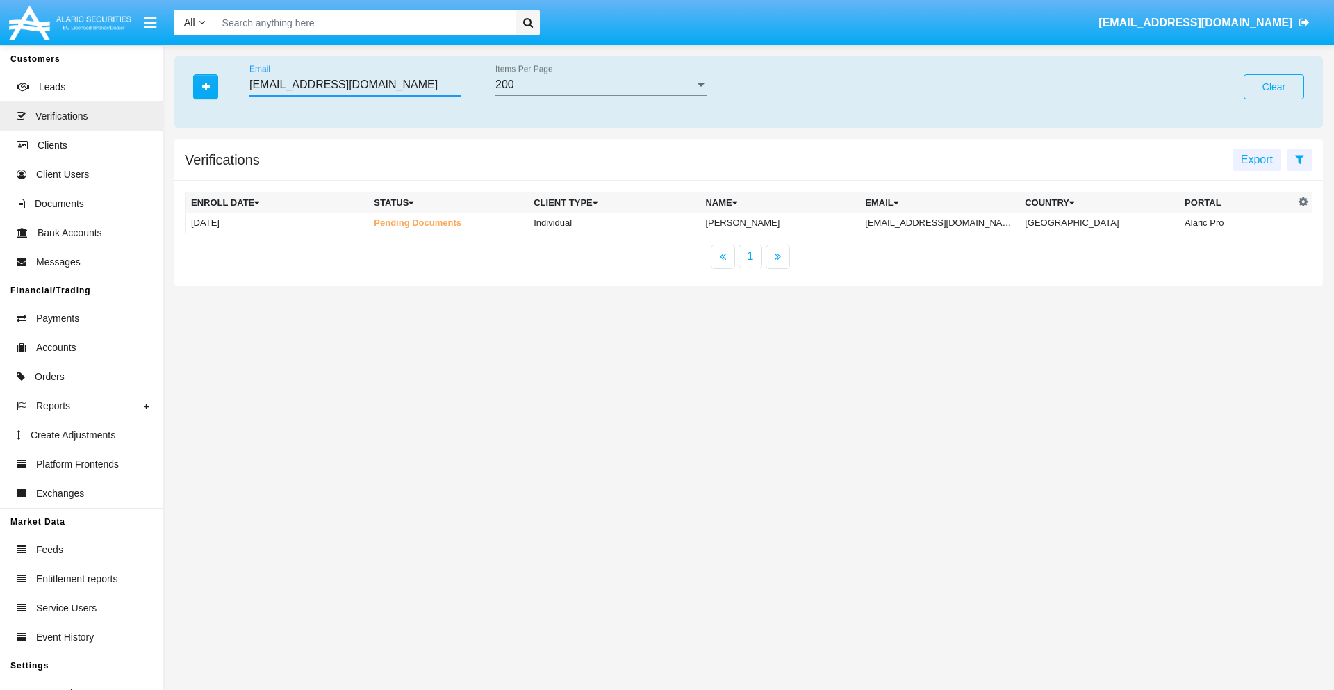
type input "bl1ot6ess3@74-qvz3p.au"
click at [949, 222] on td "bl1ot6ess3@74-qvz3p.au" at bounding box center [939, 223] width 160 height 21
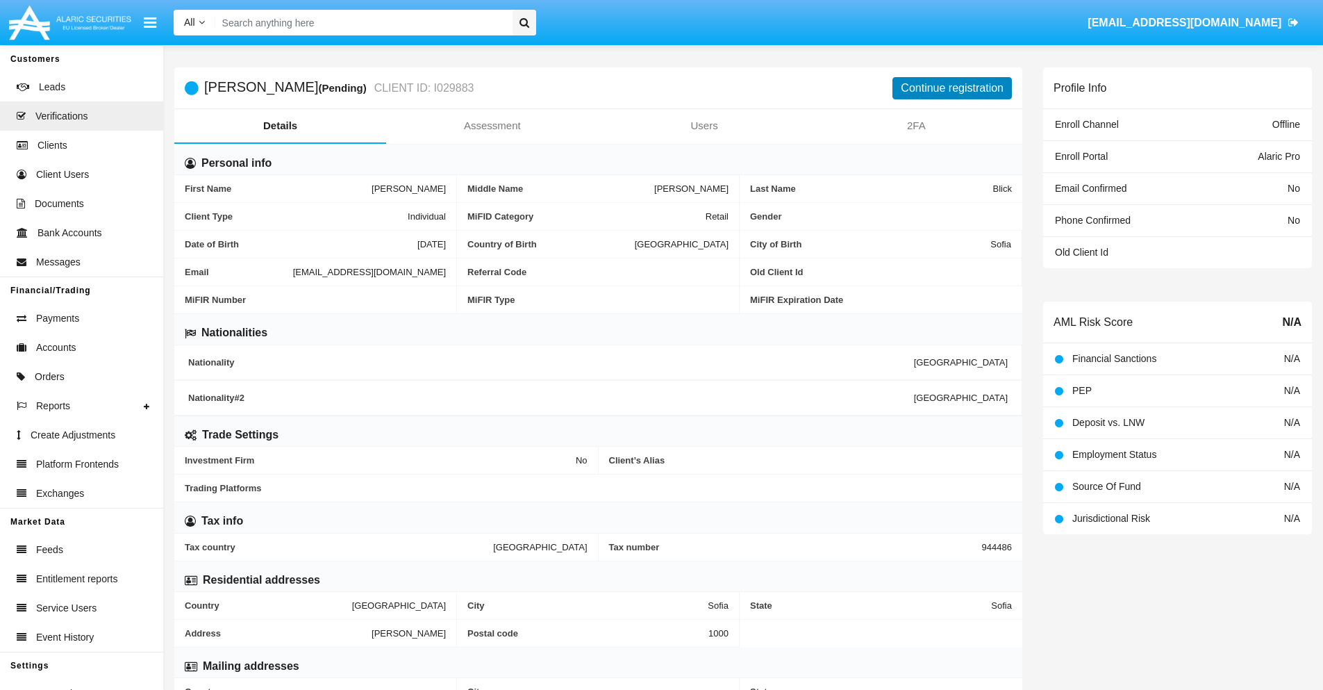
click at [952, 88] on button "Continue registration" at bounding box center [952, 88] width 119 height 22
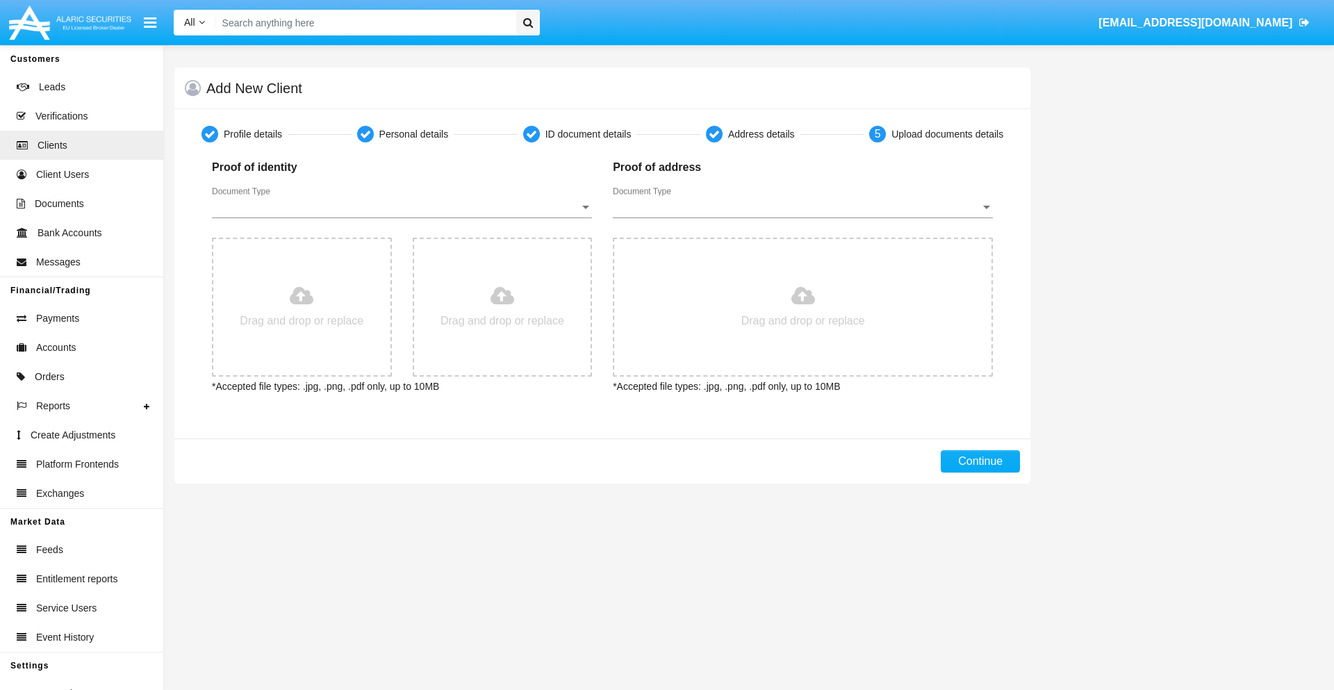
click at [402, 207] on span "Document Type" at bounding box center [396, 207] width 368 height 13
click at [402, 217] on span "Passport" at bounding box center [402, 217] width 380 height 33
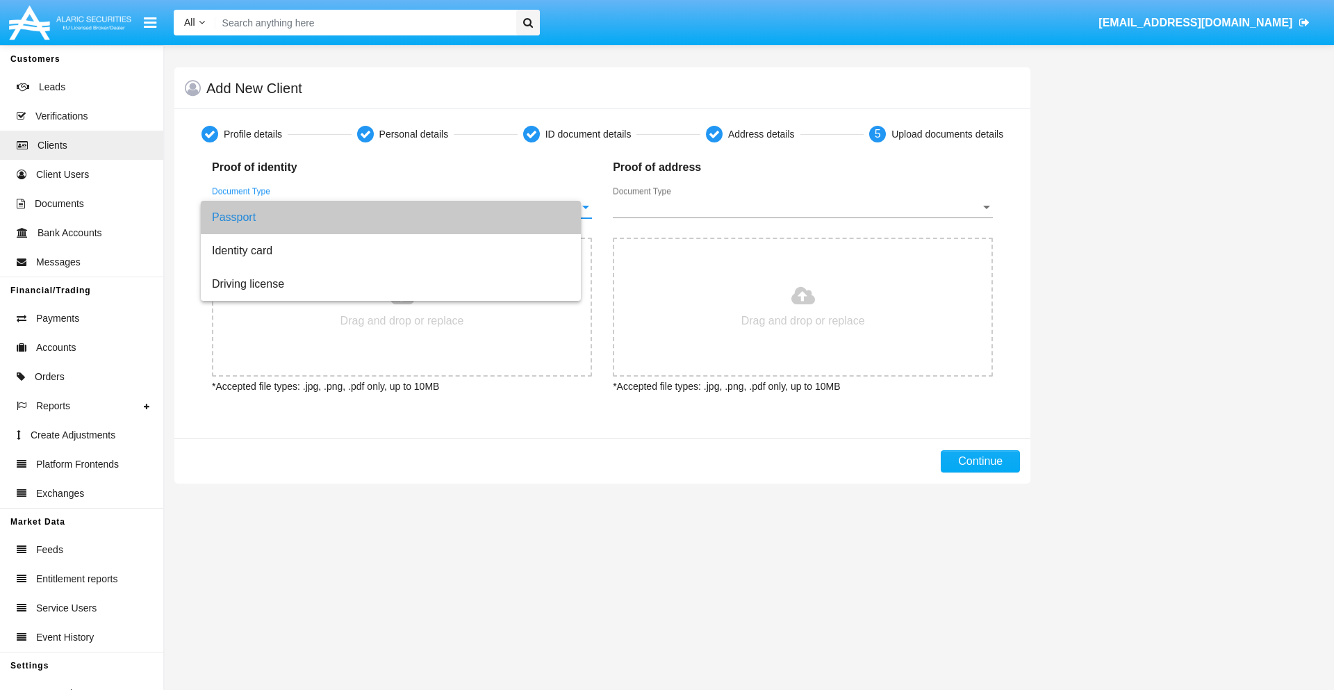
type input "C:\fakepath\passport.png"
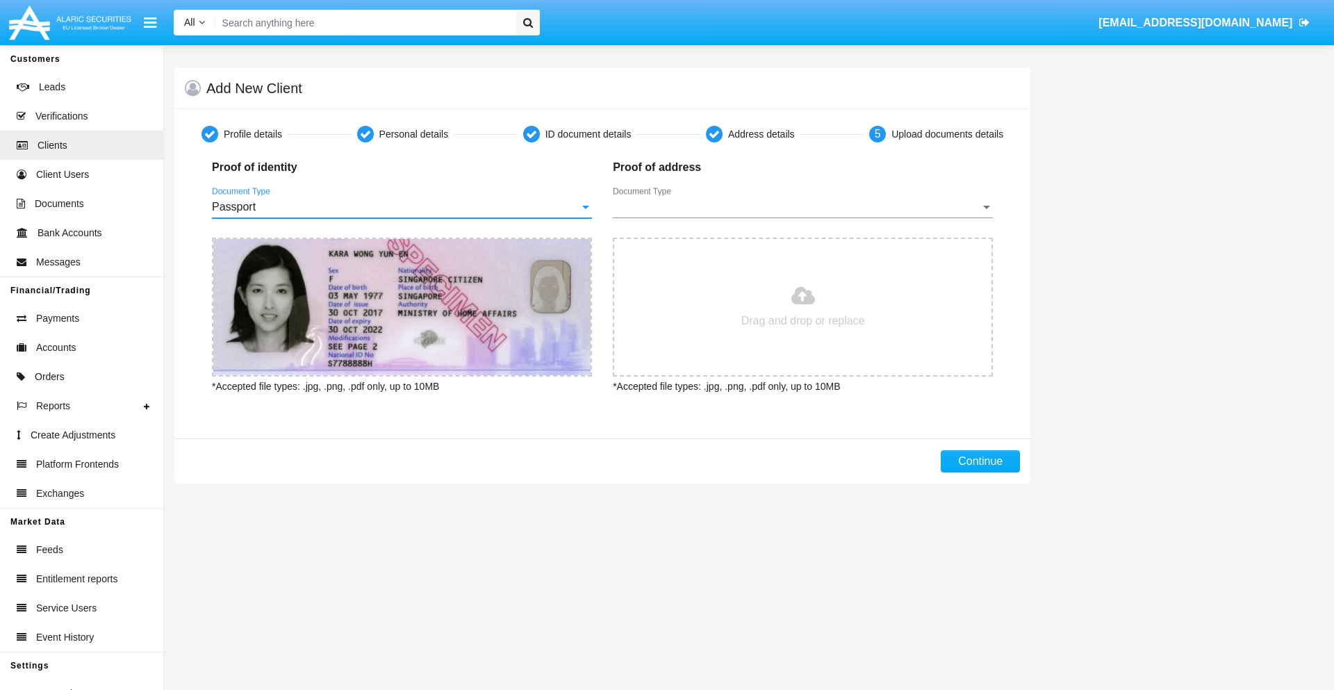
click at [802, 207] on span "Document Type" at bounding box center [797, 207] width 368 height 13
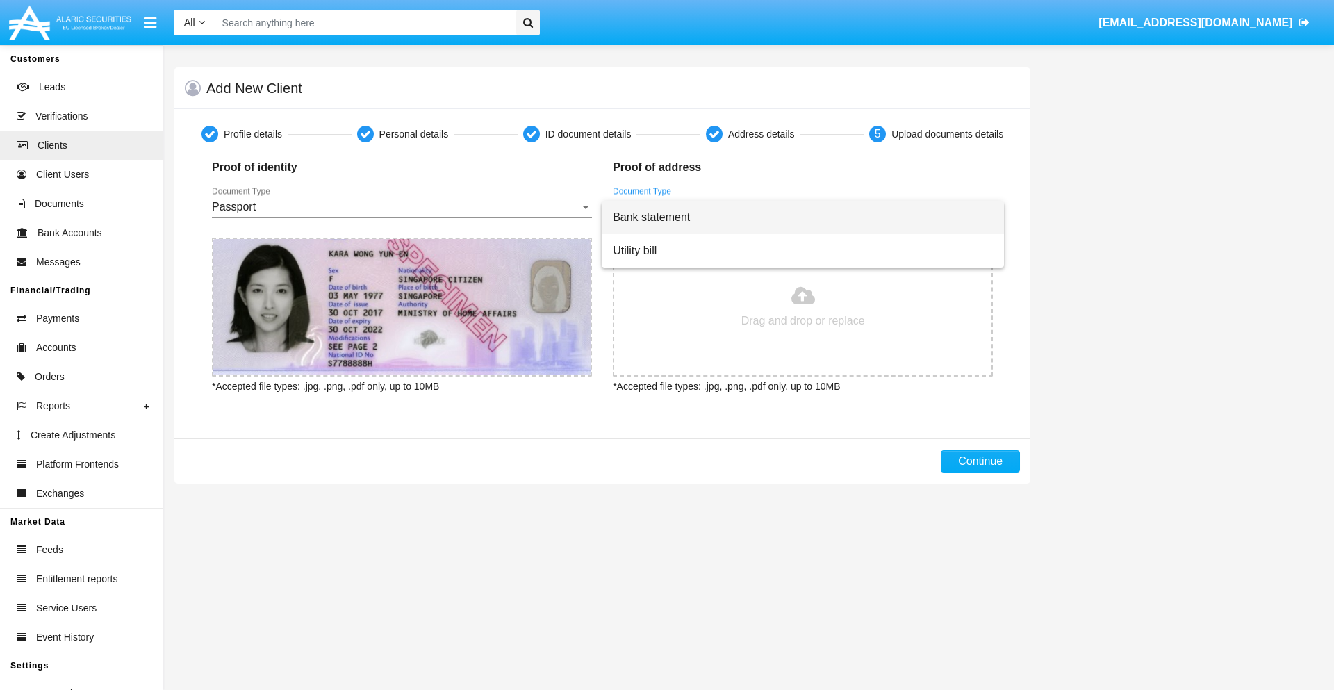
click at [802, 217] on span "Bank statement" at bounding box center [803, 217] width 380 height 33
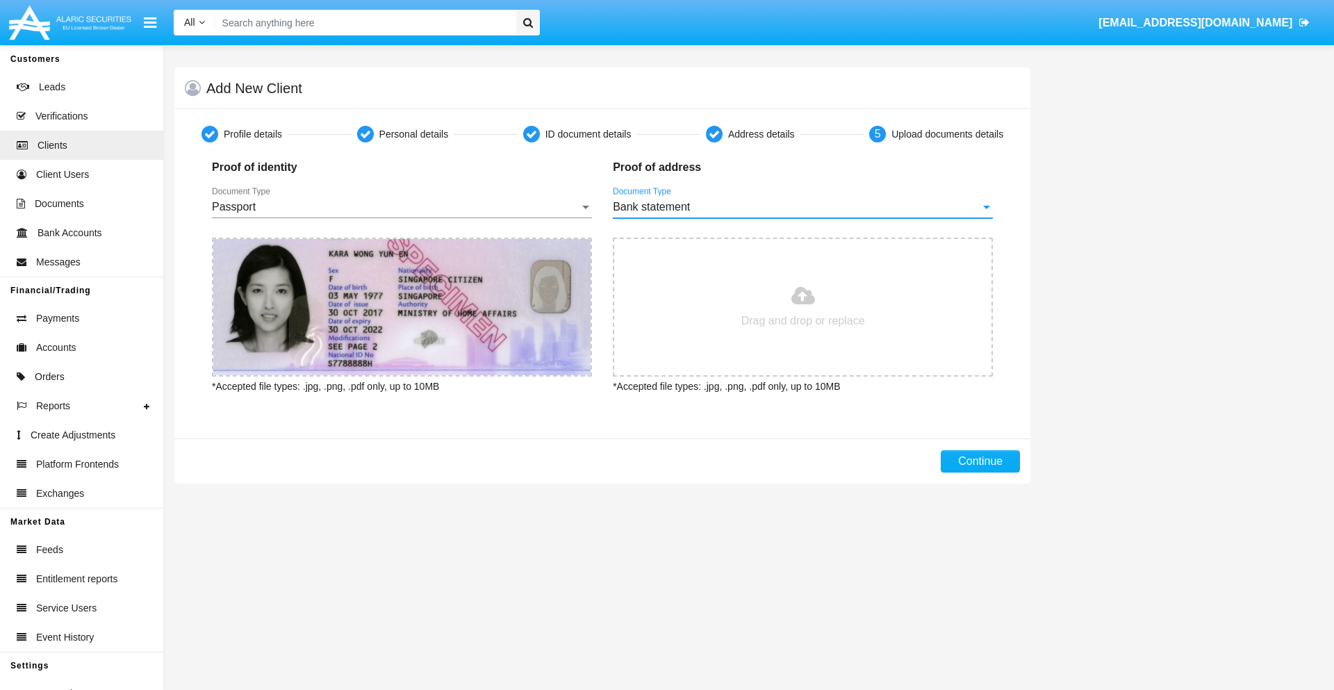
type input "C:\fakepath\bank-statement.png"
click at [980, 461] on button "Continue" at bounding box center [980, 461] width 79 height 22
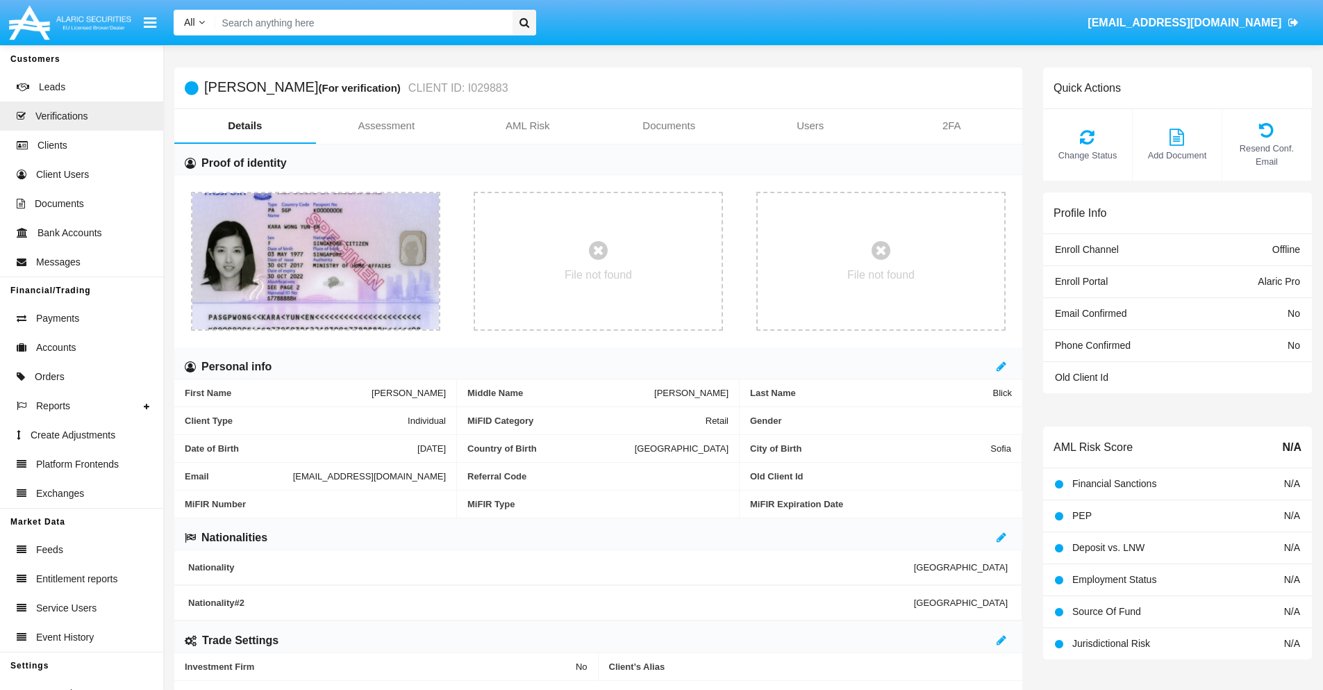
click at [669, 126] on link "Documents" at bounding box center [670, 125] width 142 height 33
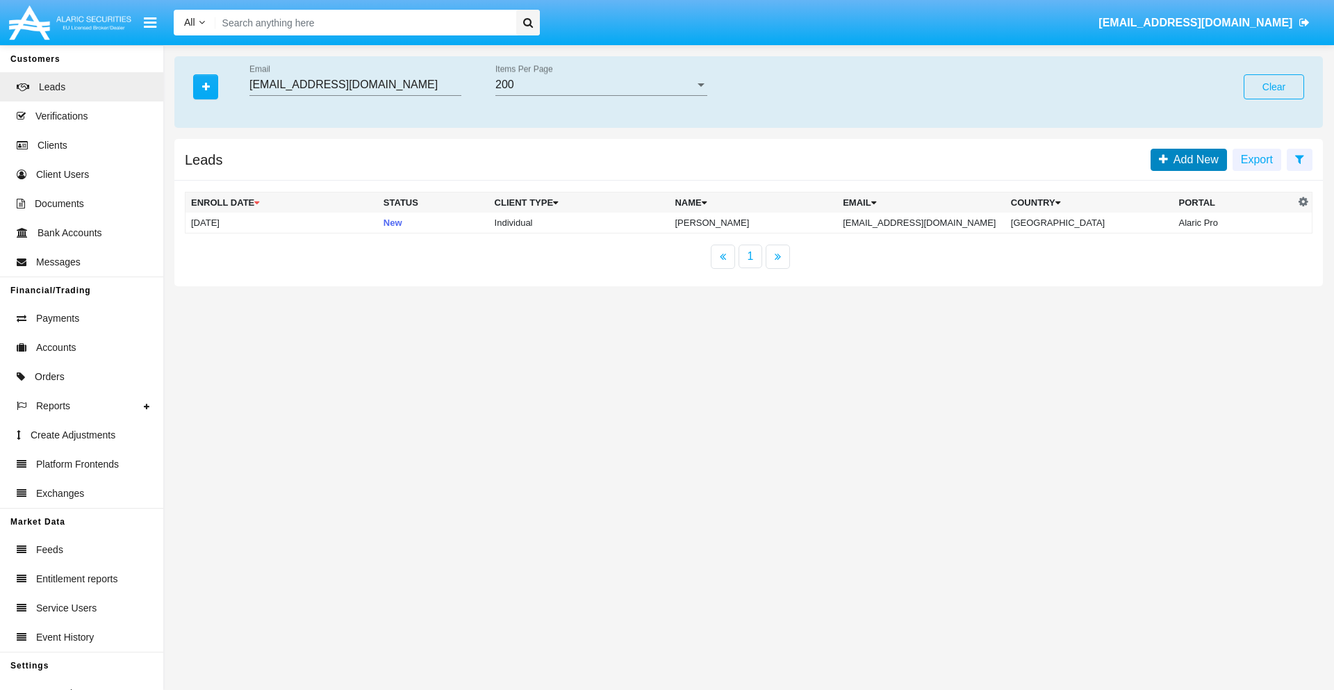
click at [1193, 159] on span "Add New" at bounding box center [1193, 160] width 51 height 12
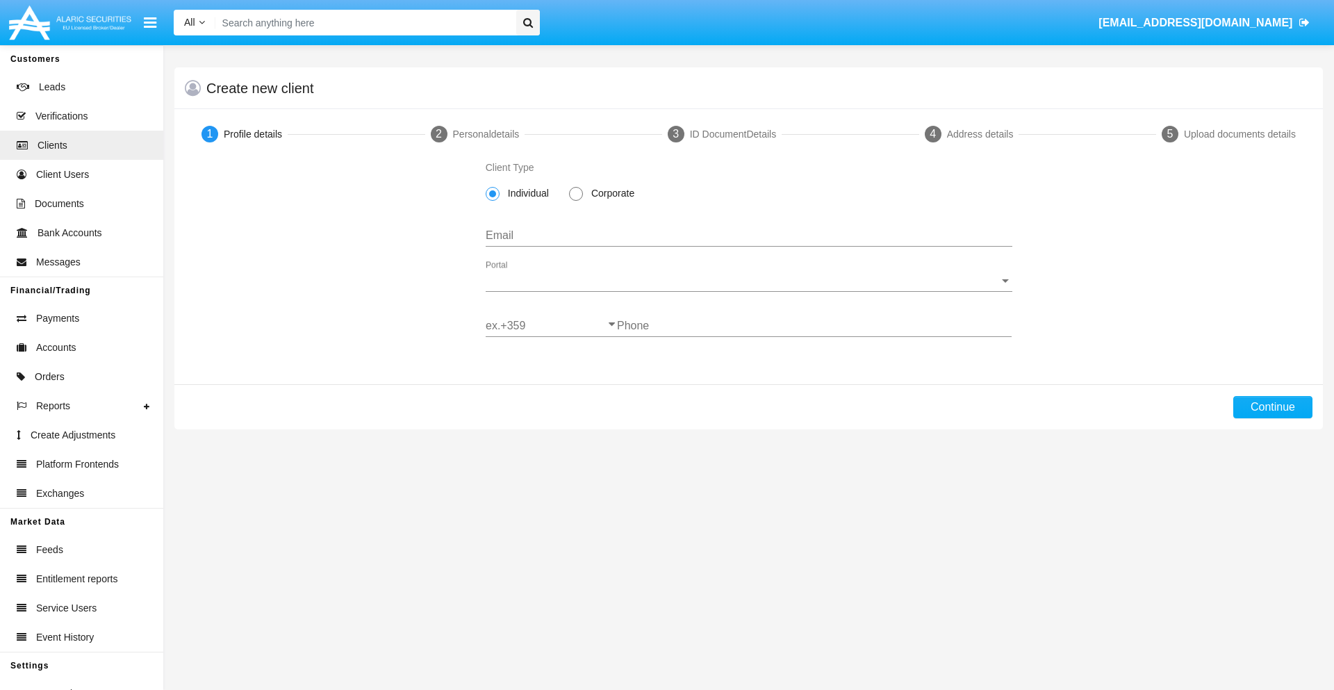
click at [525, 193] on span "Individual" at bounding box center [526, 193] width 53 height 15
click at [493, 201] on input "Individual" at bounding box center [492, 201] width 1 height 1
type input "[EMAIL_ADDRESS][DOMAIN_NAME]"
click at [748, 281] on span "Portal" at bounding box center [743, 280] width 514 height 13
click at [743, 291] on span "Alaric Pro" at bounding box center [738, 290] width 504 height 33
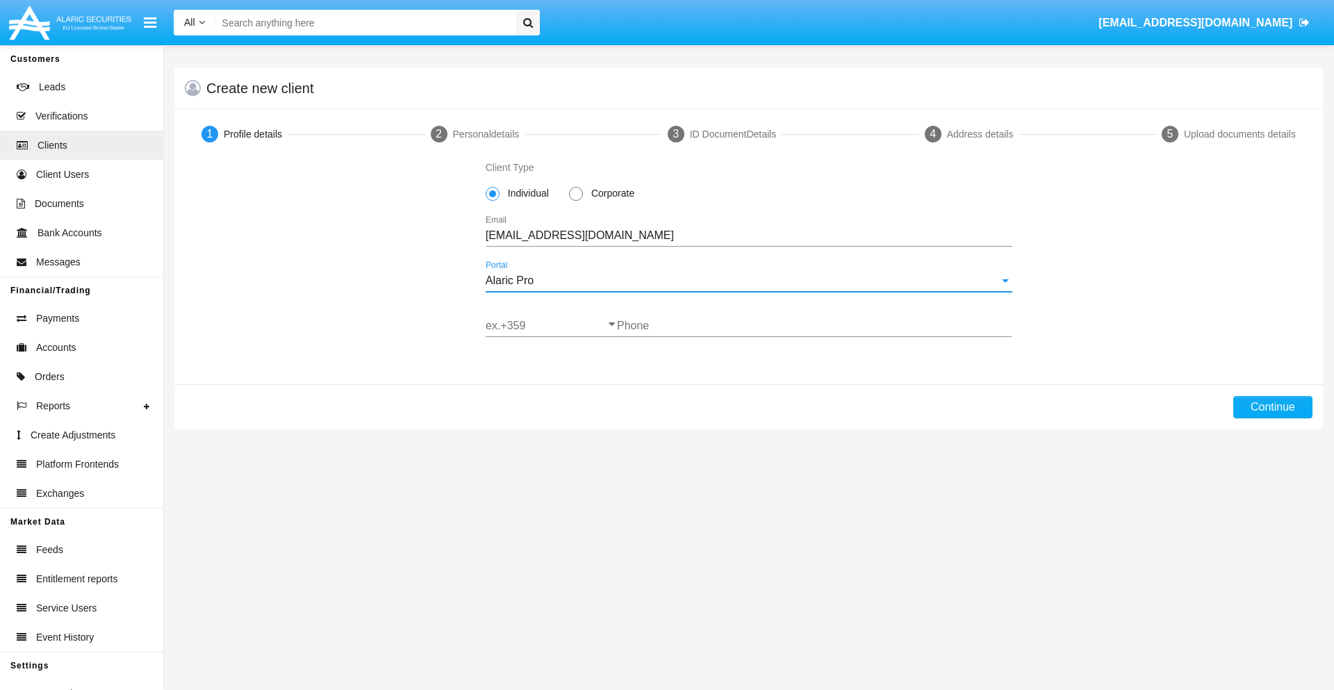
click at [551, 326] on input "ex.+359" at bounding box center [551, 326] width 131 height 13
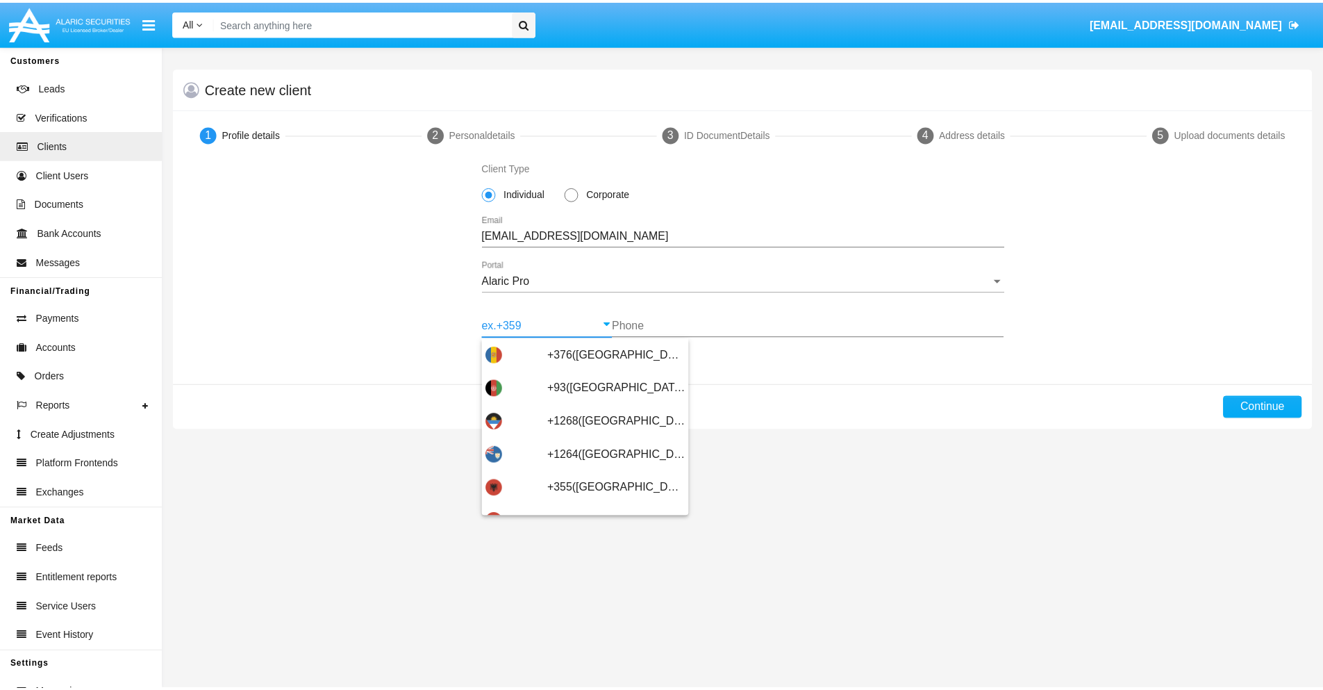
scroll to position [456, 0]
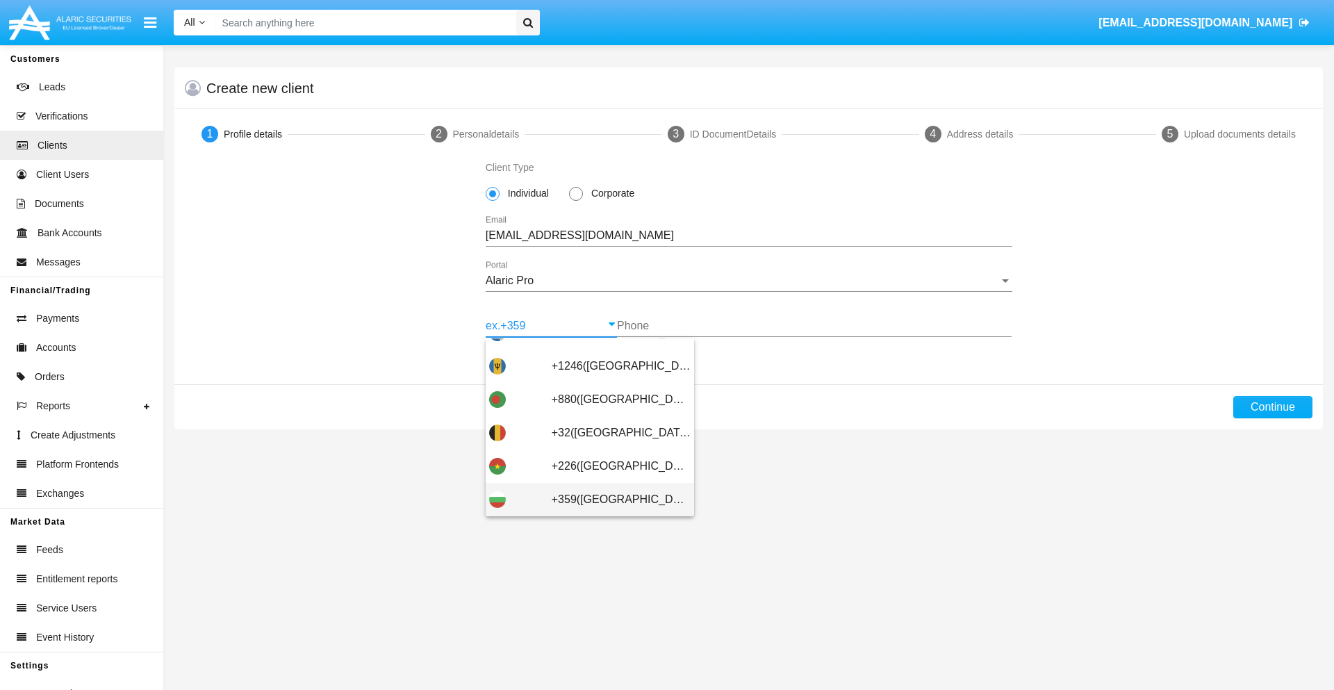
click at [610, 500] on span "+359([GEOGRAPHIC_DATA])" at bounding box center [621, 499] width 139 height 33
type input "+359([GEOGRAPHIC_DATA])"
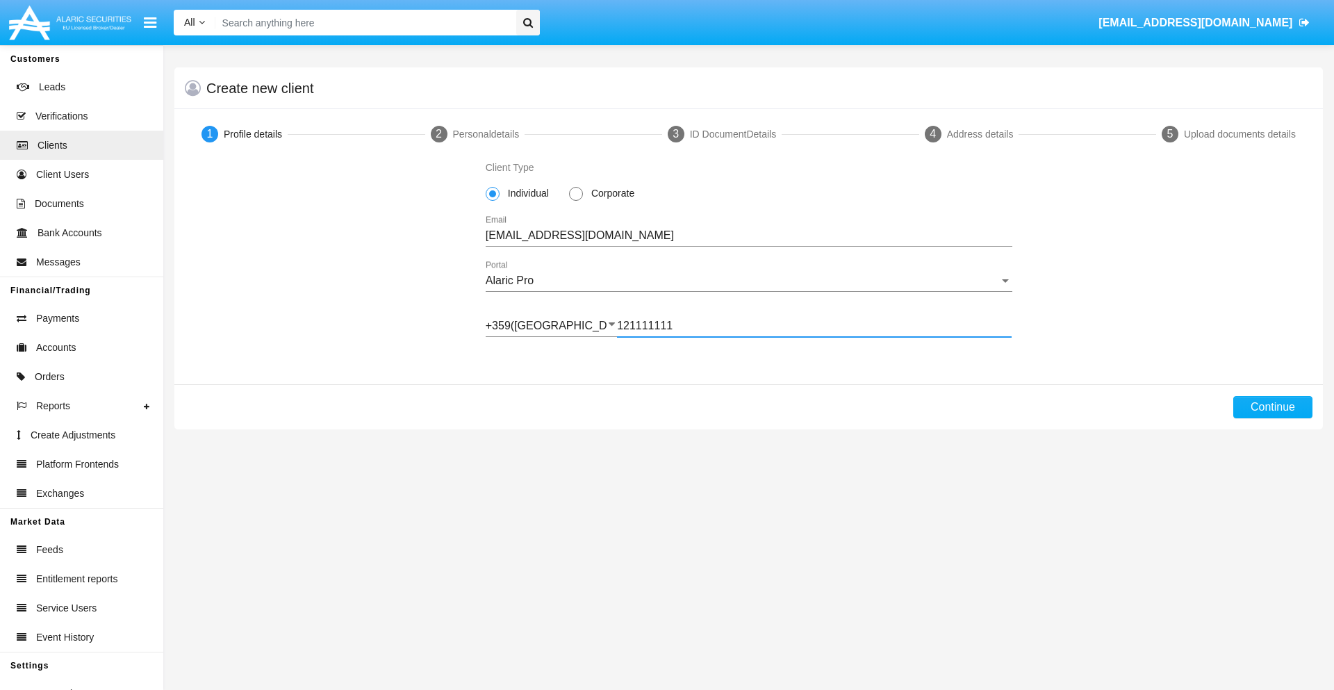
type input "121111111"
click at [1272, 407] on button "Continue" at bounding box center [1272, 407] width 79 height 22
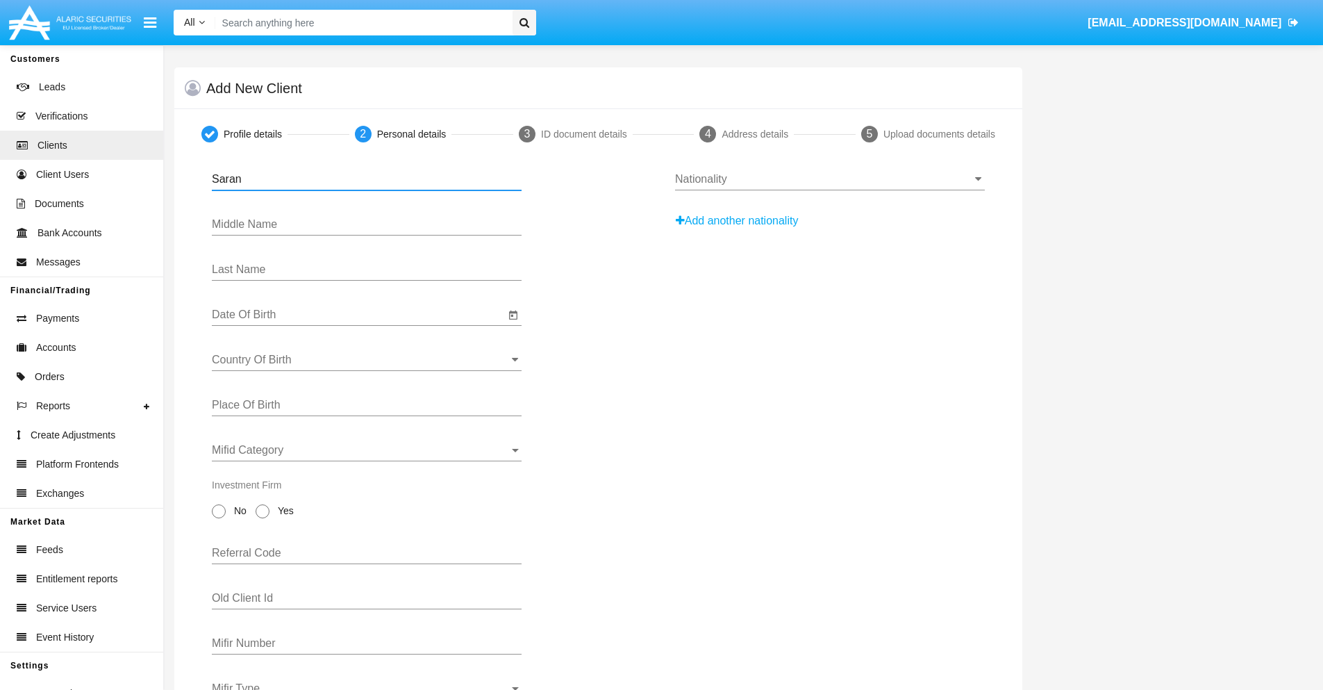
type input "Saran"
type input "[PERSON_NAME]"
click at [358, 315] on input "Date Of Birth" at bounding box center [358, 314] width 293 height 13
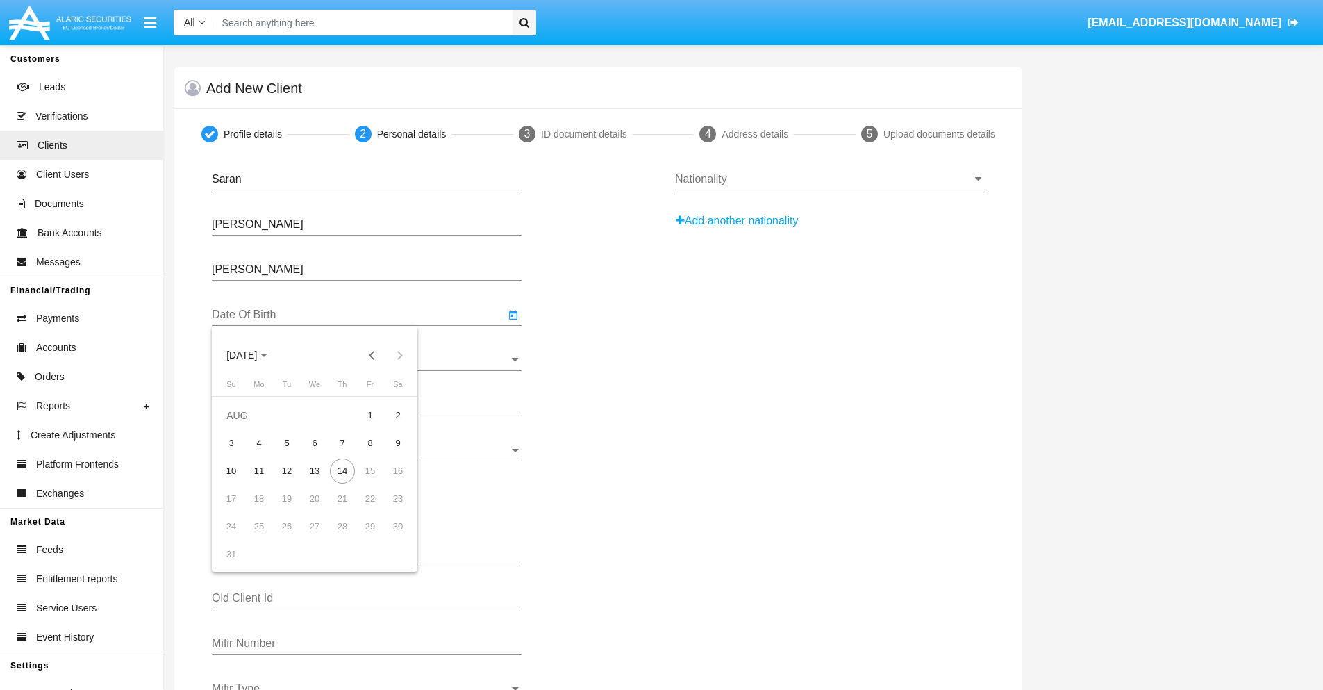
click at [254, 355] on span "[DATE]" at bounding box center [241, 355] width 31 height 11
click at [372, 355] on button "Previous 20 years" at bounding box center [372, 355] width 28 height 28
click at [339, 537] on div "2000" at bounding box center [339, 537] width 44 height 25
click at [242, 426] on div "JAN" at bounding box center [242, 425] width 44 height 25
click at [398, 415] on div "1" at bounding box center [398, 415] width 25 height 25
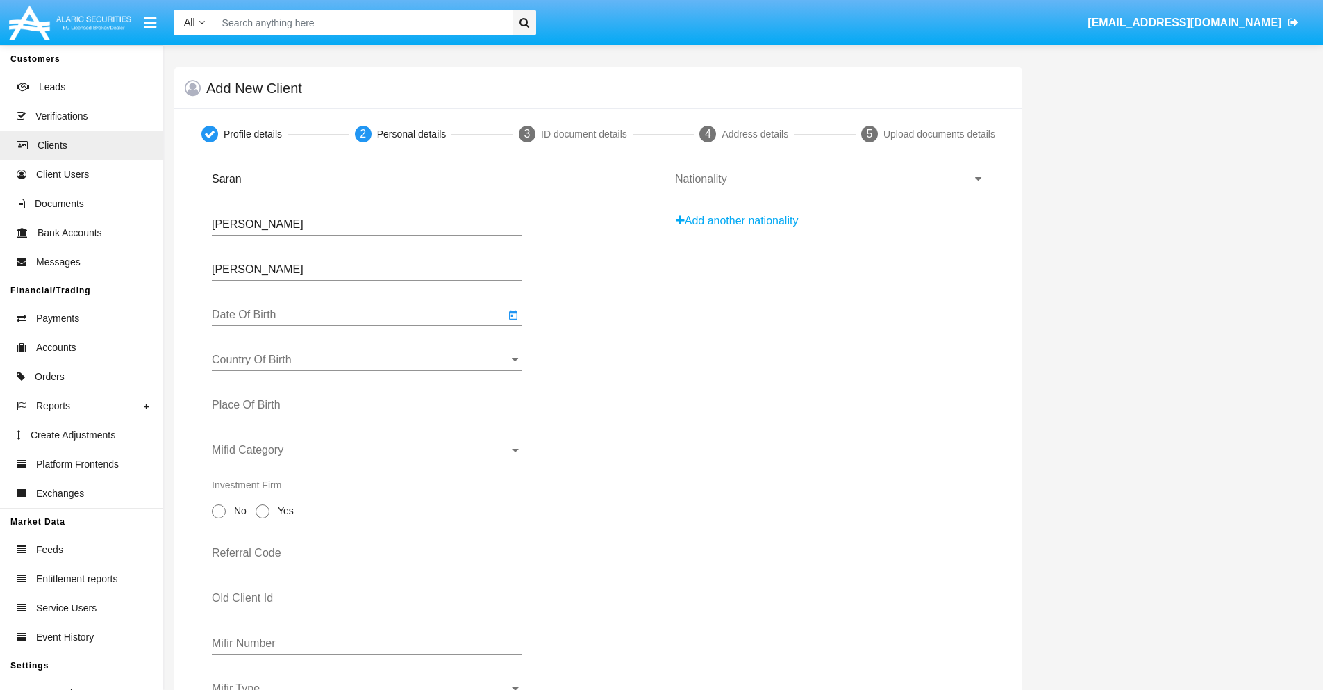
type input "[DATE]"
click at [367, 360] on input "Country Of Birth" at bounding box center [367, 360] width 310 height 13
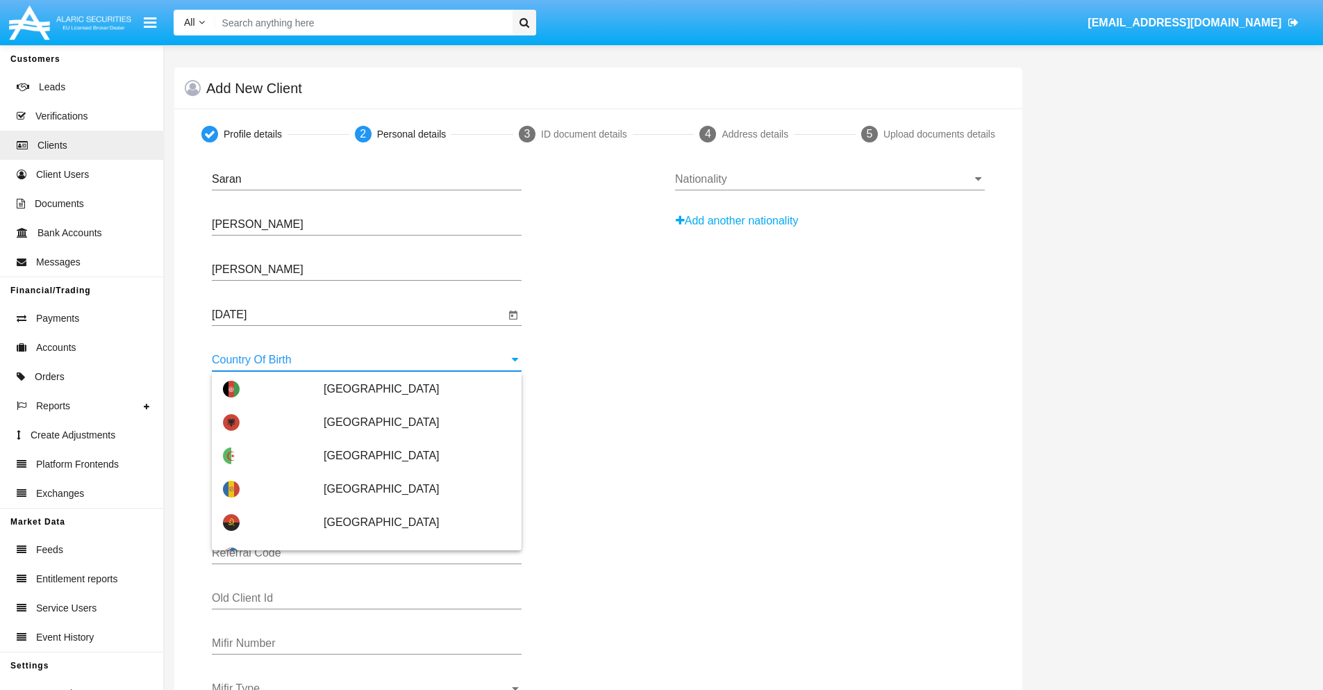
scroll to position [6625, 0]
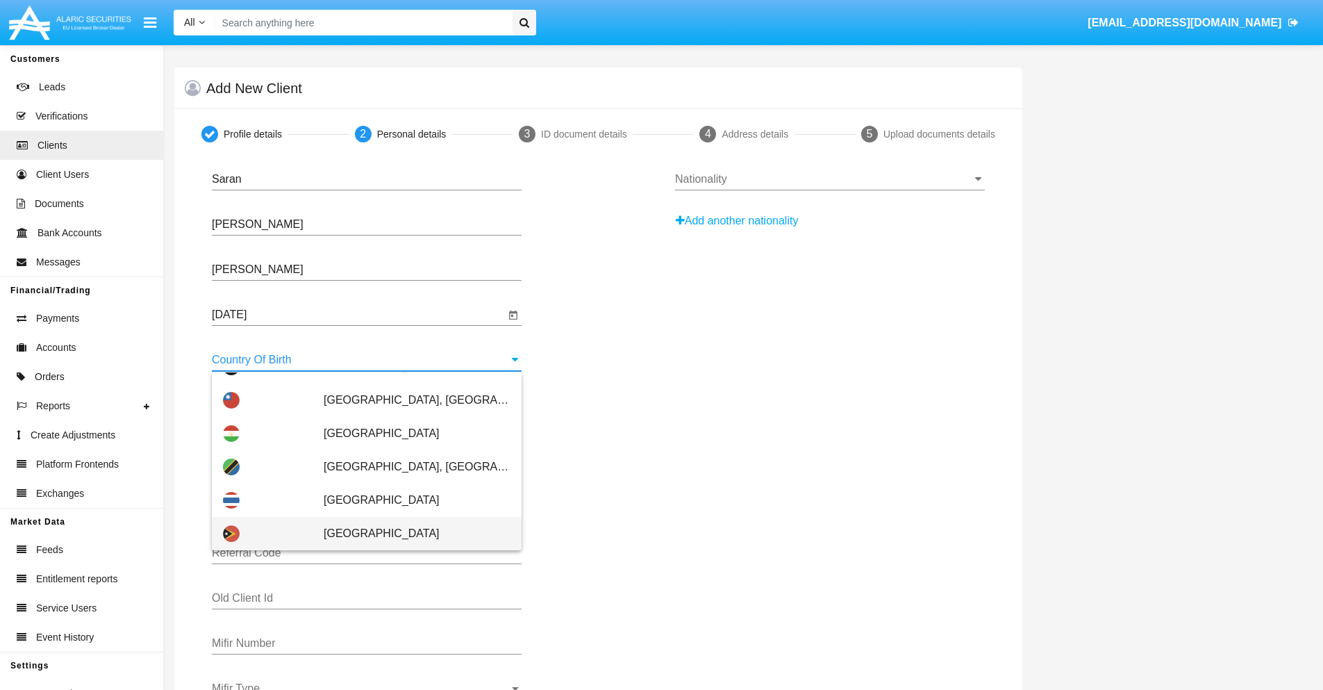
click at [410, 534] on span "[GEOGRAPHIC_DATA]" at bounding box center [417, 533] width 187 height 33
type input "[GEOGRAPHIC_DATA]"
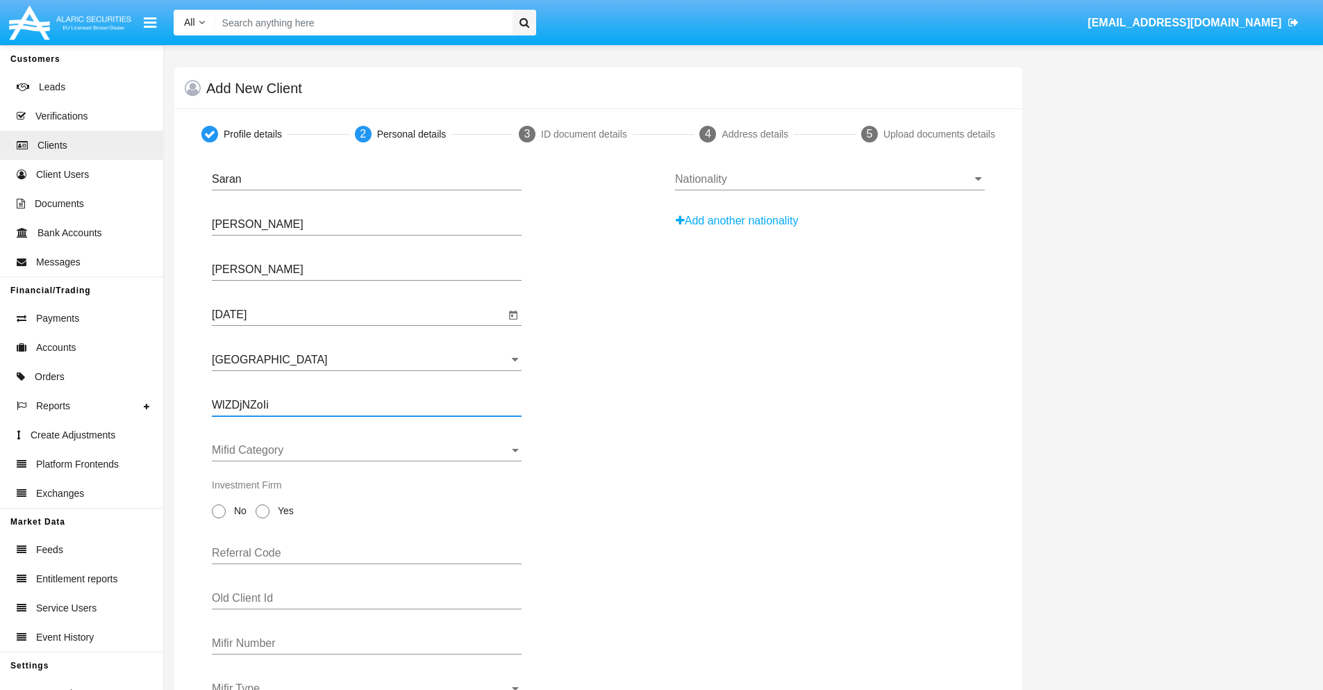
type input "WlZDjNZoIi"
click at [367, 450] on span "Mifid Category" at bounding box center [360, 450] width 297 height 13
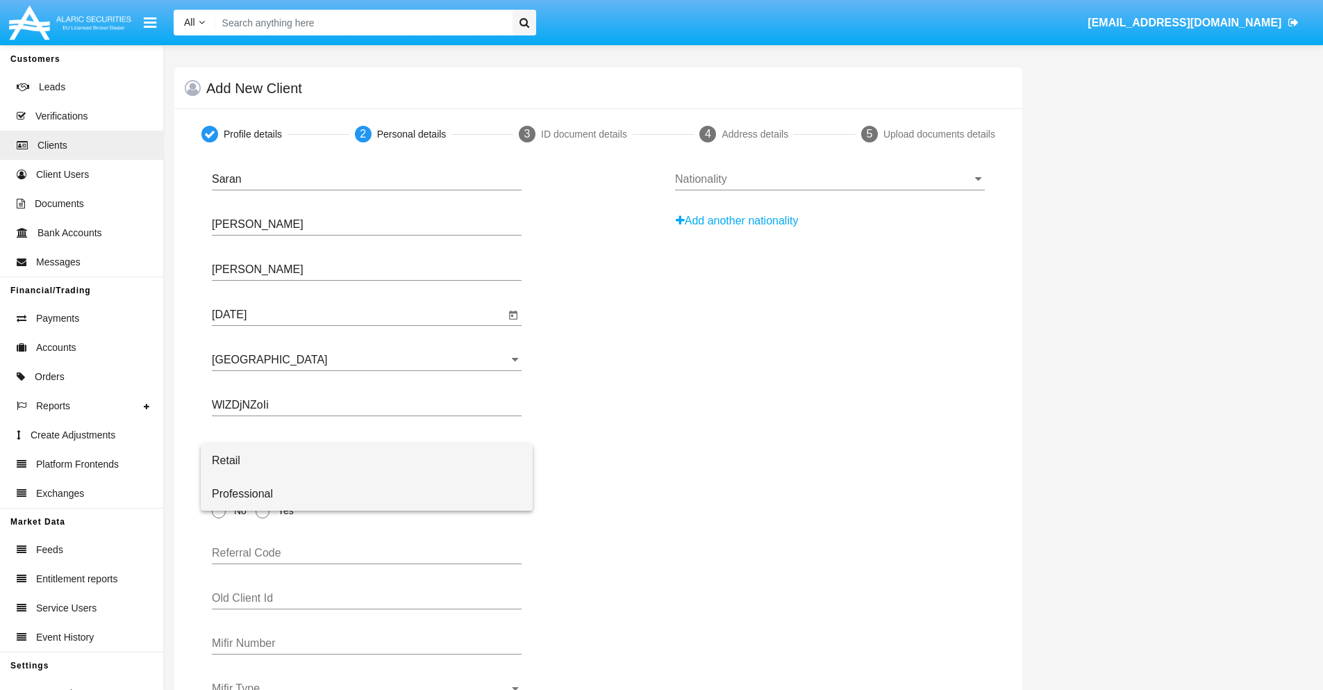
click at [367, 494] on span "Professional" at bounding box center [367, 493] width 310 height 33
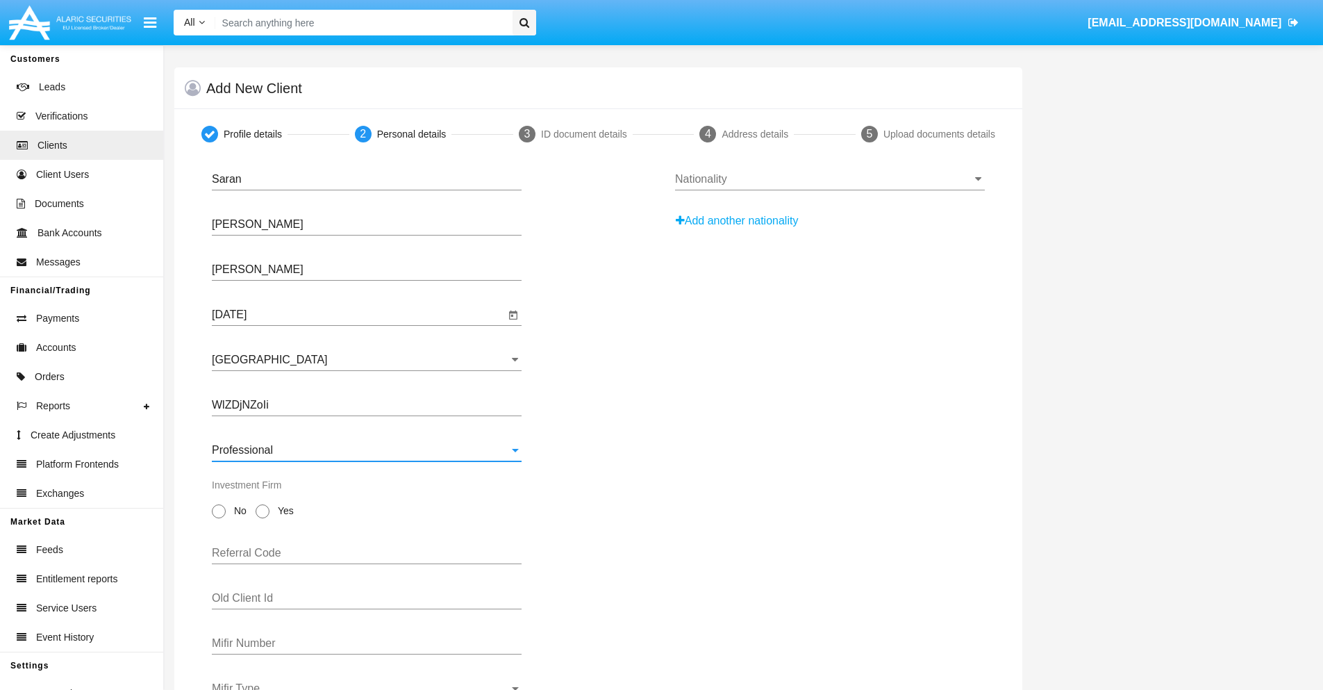
click at [238, 511] on span "No" at bounding box center [238, 511] width 24 height 15
click at [219, 518] on input "No" at bounding box center [218, 518] width 1 height 1
radio input "true"
type input "TbNAvImUoA"
type input "mQxZTnLSMi"
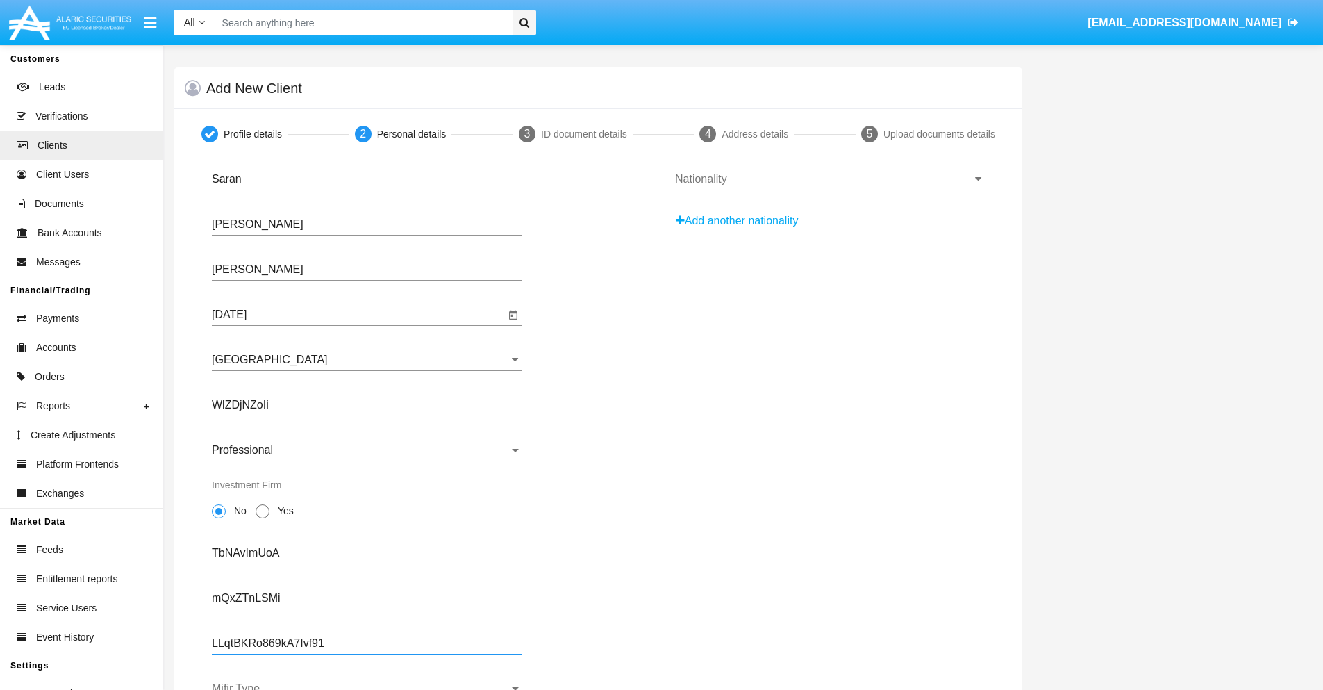
type input "LLqtBKRo869kA7Ivf91"
click at [367, 686] on span "Mifir Type" at bounding box center [360, 688] width 297 height 13
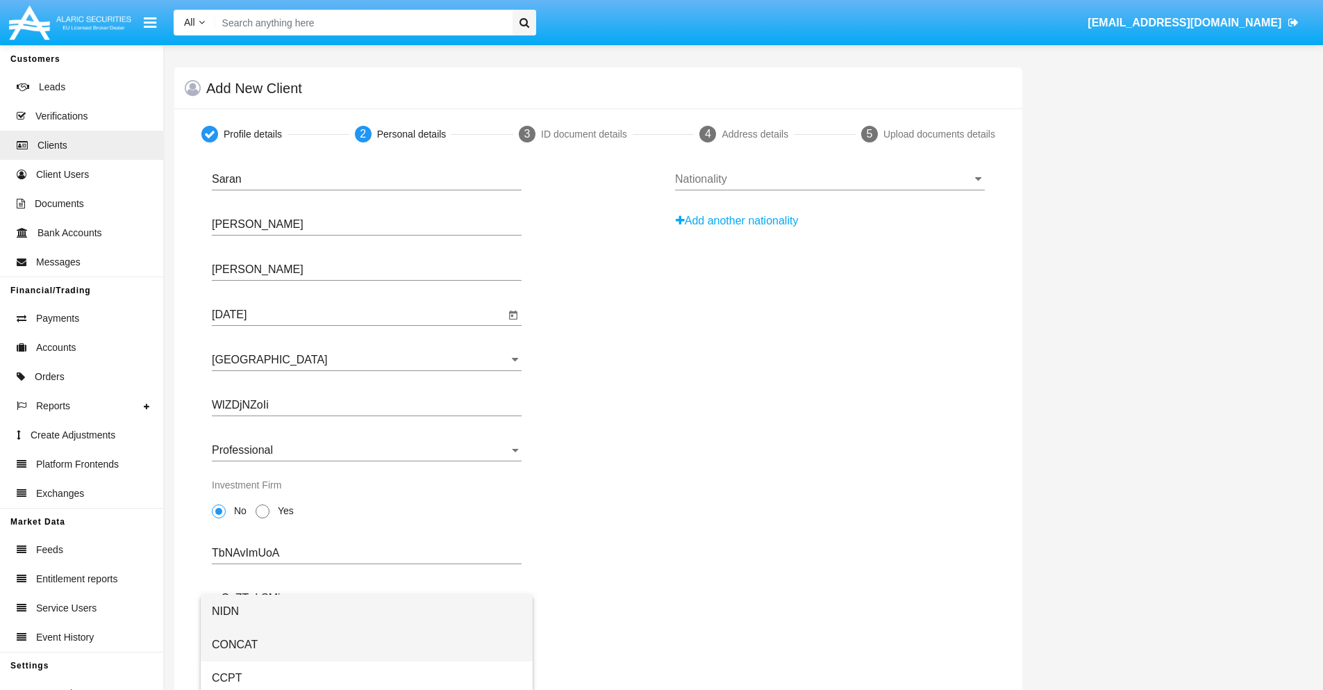
click at [367, 645] on span "CONCAT" at bounding box center [367, 644] width 310 height 33
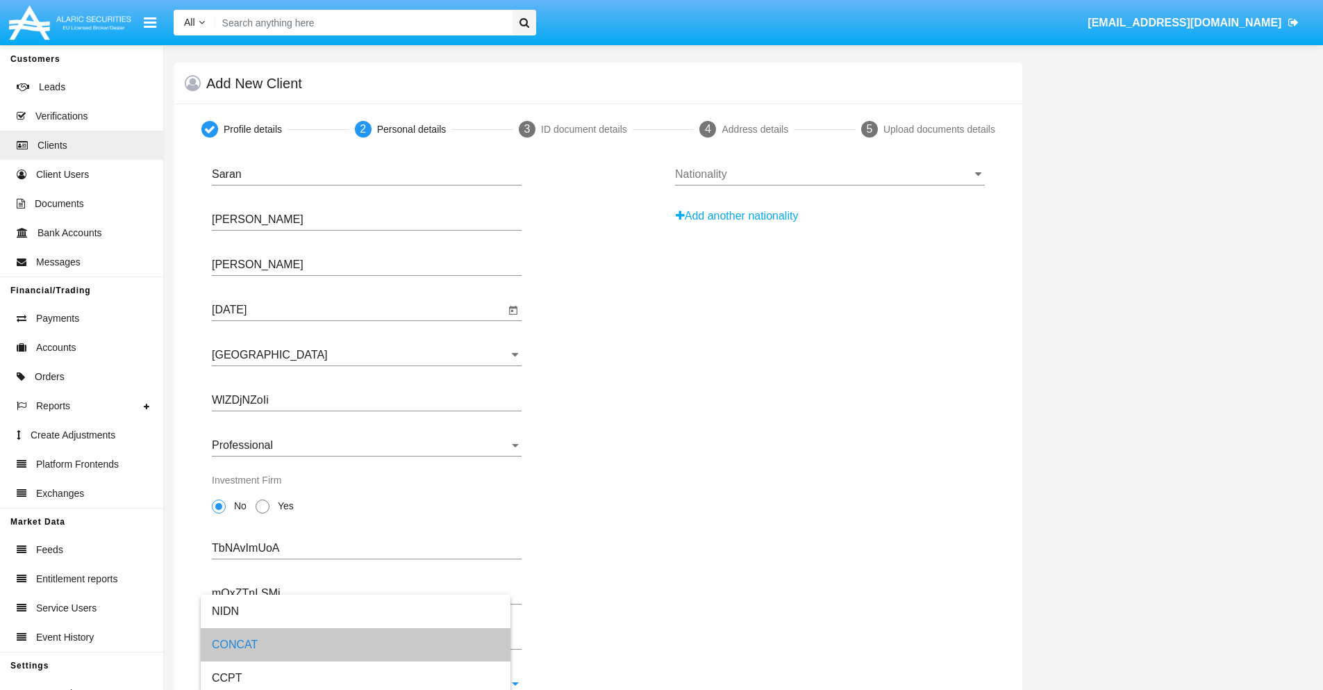
scroll to position [50, 0]
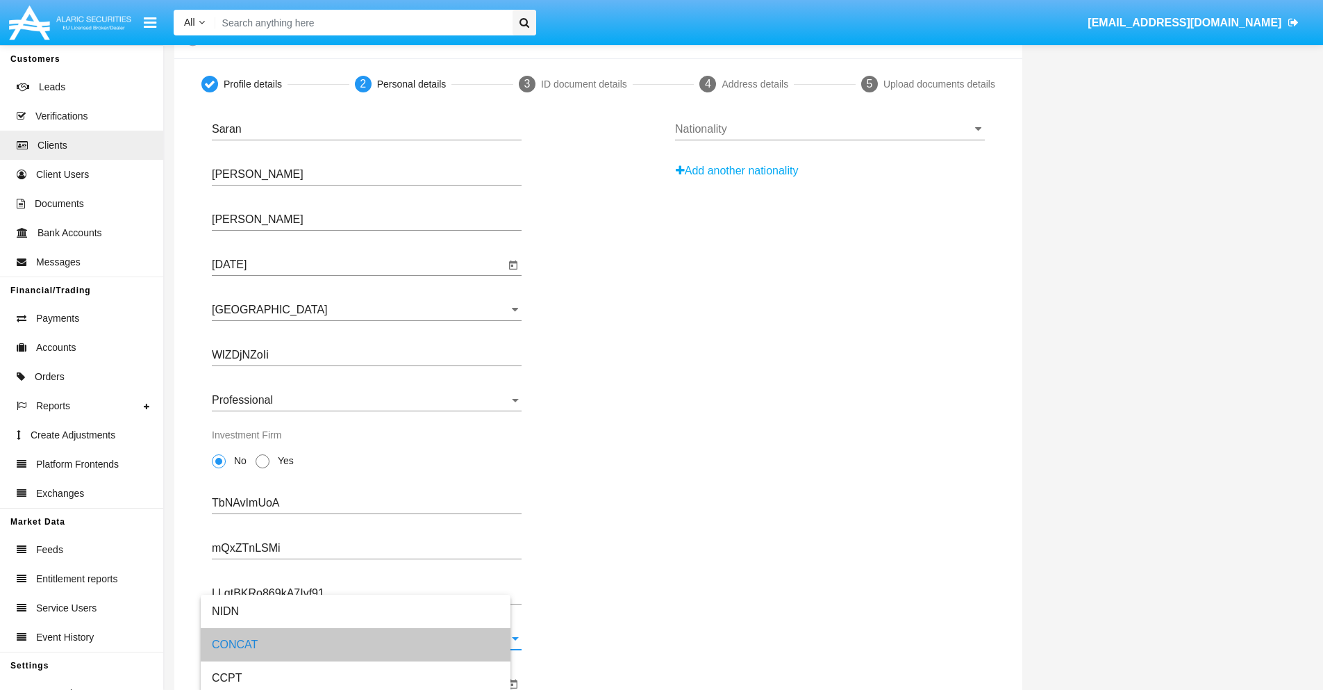
click at [358, 684] on input "Mifir Expiration Date" at bounding box center [358, 683] width 293 height 13
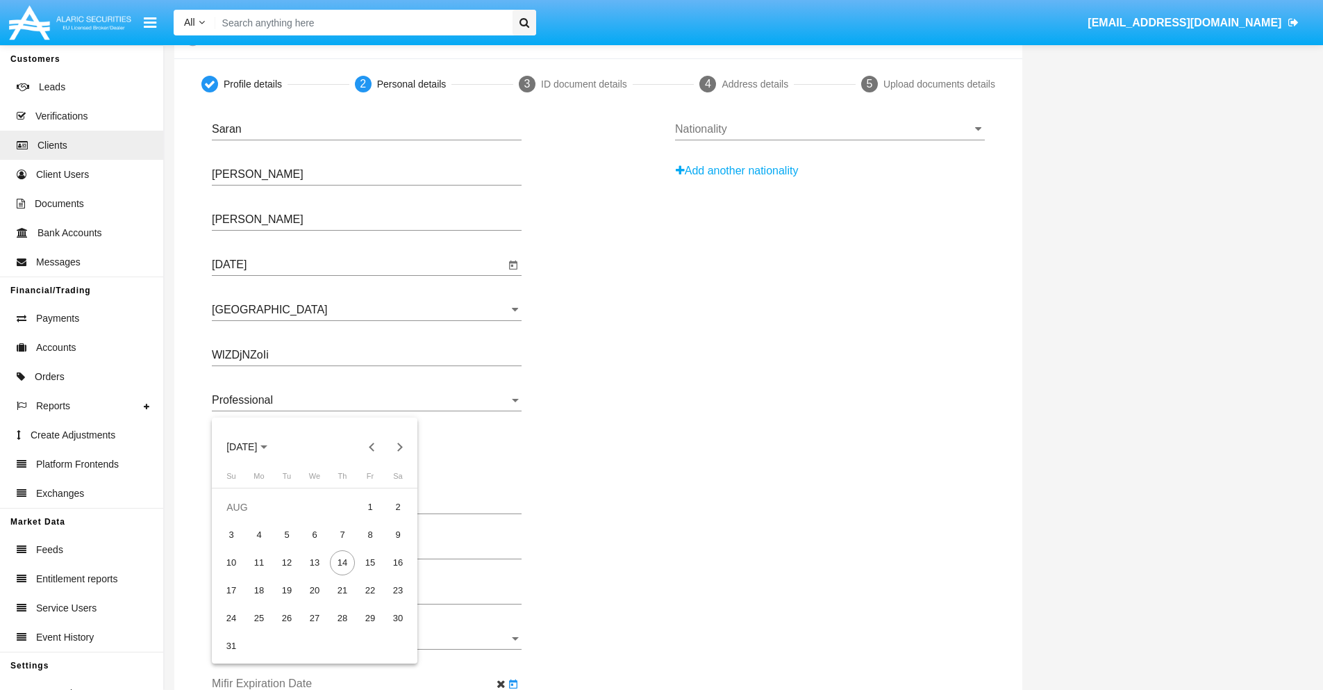
click at [254, 447] on span "[DATE]" at bounding box center [241, 447] width 31 height 11
click at [339, 573] on div "2030" at bounding box center [339, 573] width 44 height 25
click at [242, 518] on div "JAN" at bounding box center [242, 517] width 44 height 25
click at [287, 534] on div "1" at bounding box center [286, 534] width 25 height 25
type input "[DATE]"
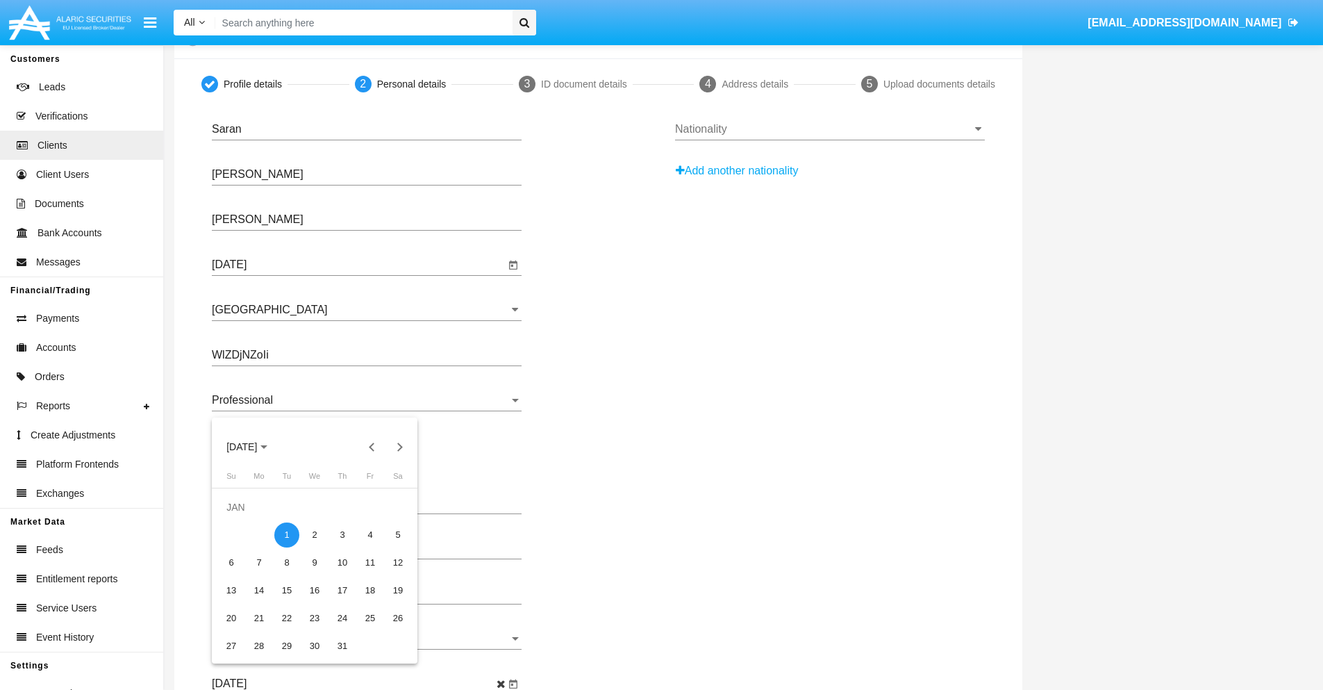
scroll to position [0, 0]
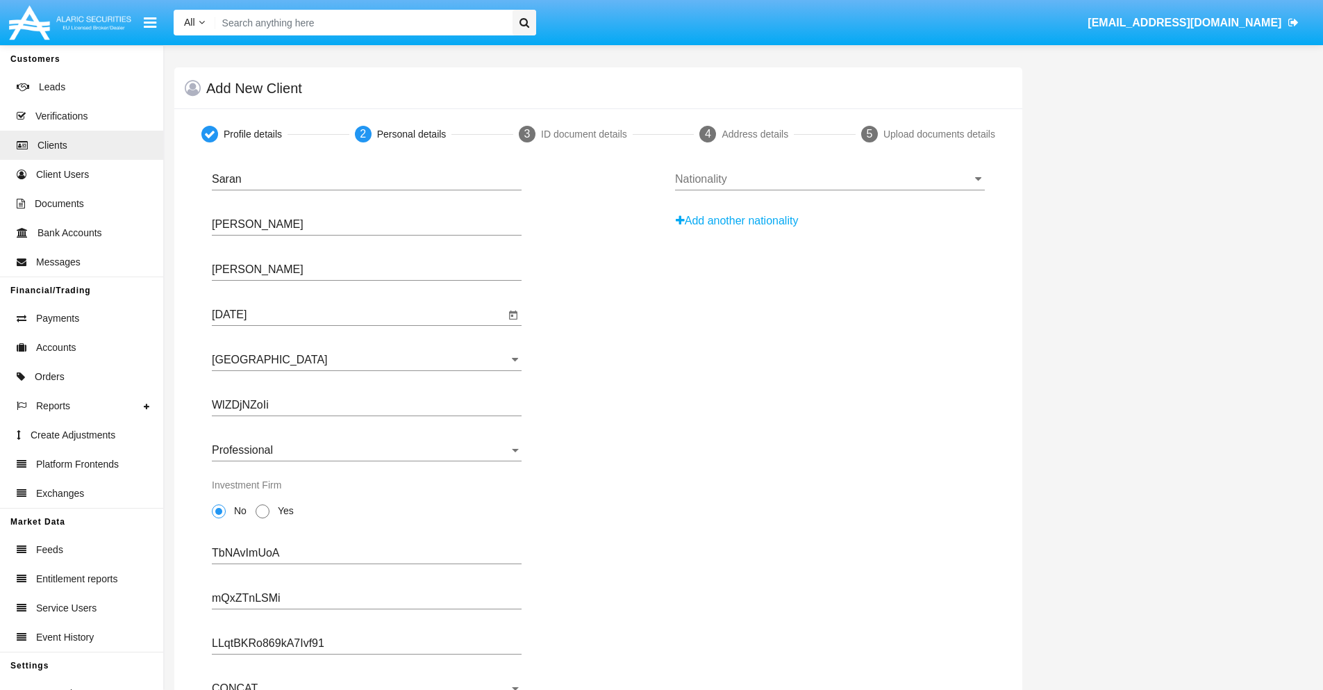
click at [830, 179] on input "Nationality" at bounding box center [830, 179] width 310 height 13
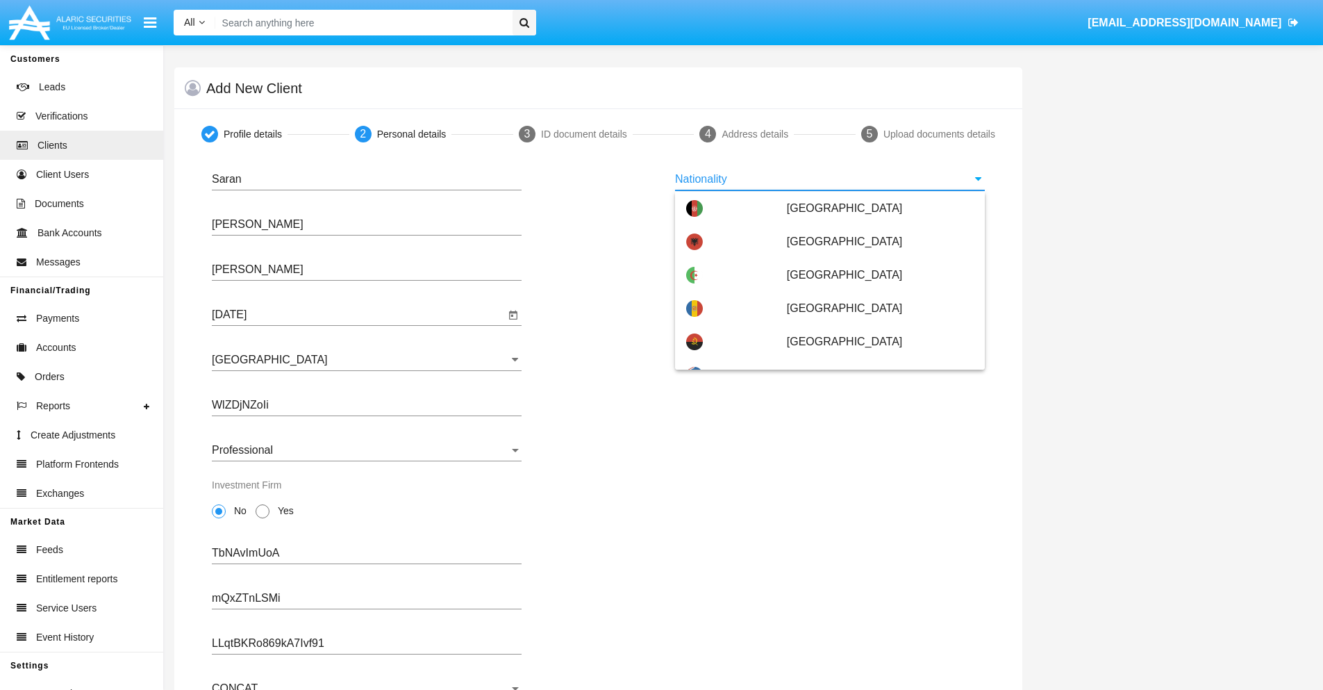
scroll to position [823, 0]
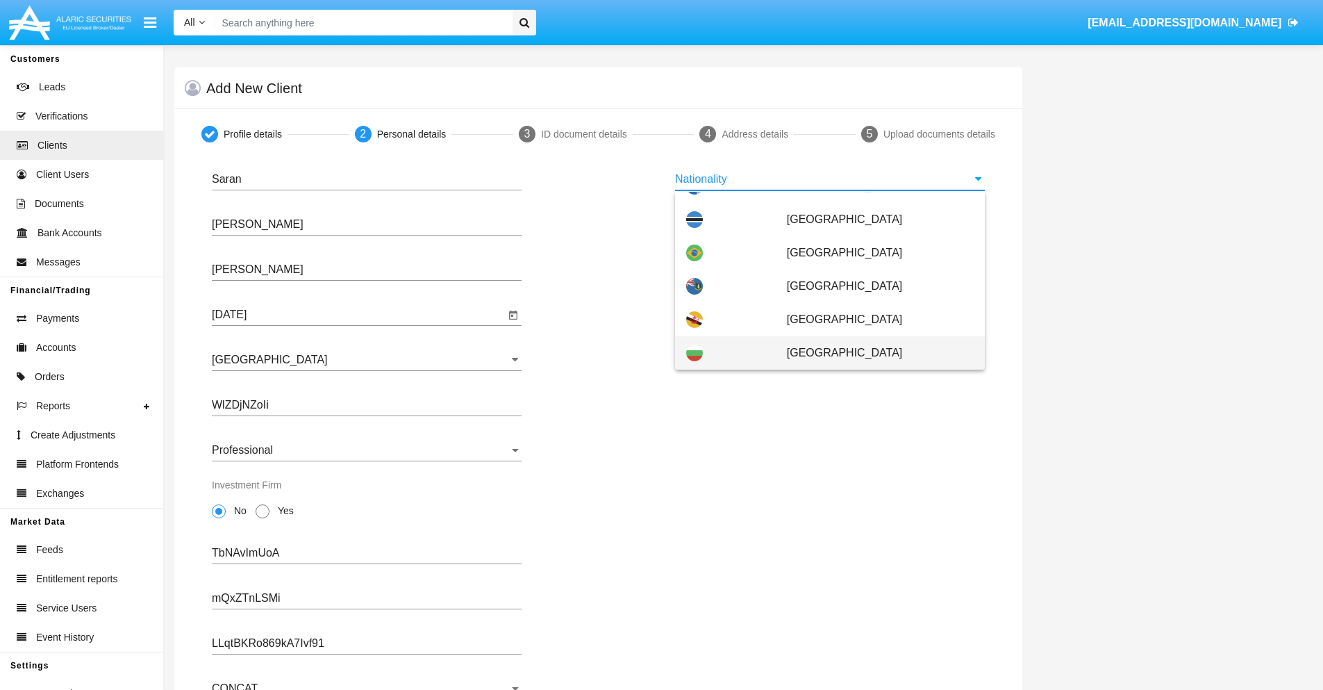
click at [873, 353] on span "[GEOGRAPHIC_DATA]" at bounding box center [880, 352] width 187 height 33
type input "[GEOGRAPHIC_DATA]"
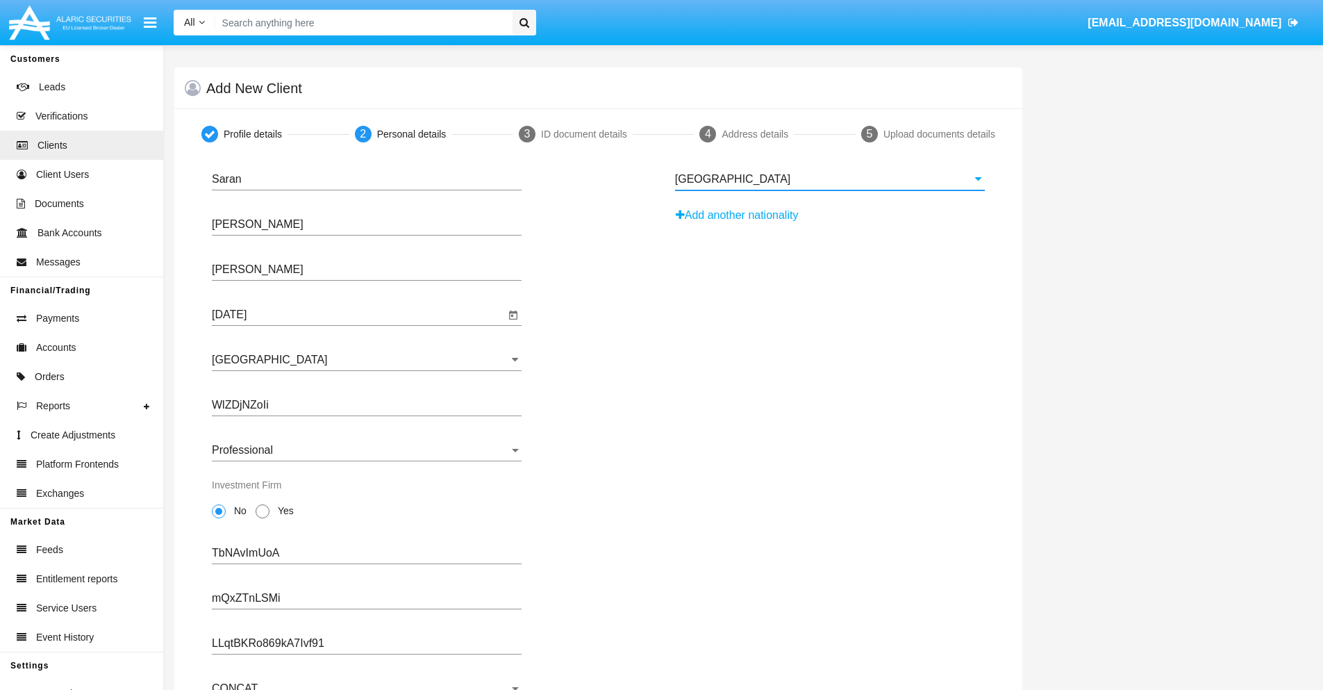
click at [742, 215] on button "Add another nationality" at bounding box center [741, 215] width 132 height 22
click at [830, 224] on input "Nationality #1" at bounding box center [830, 224] width 310 height 13
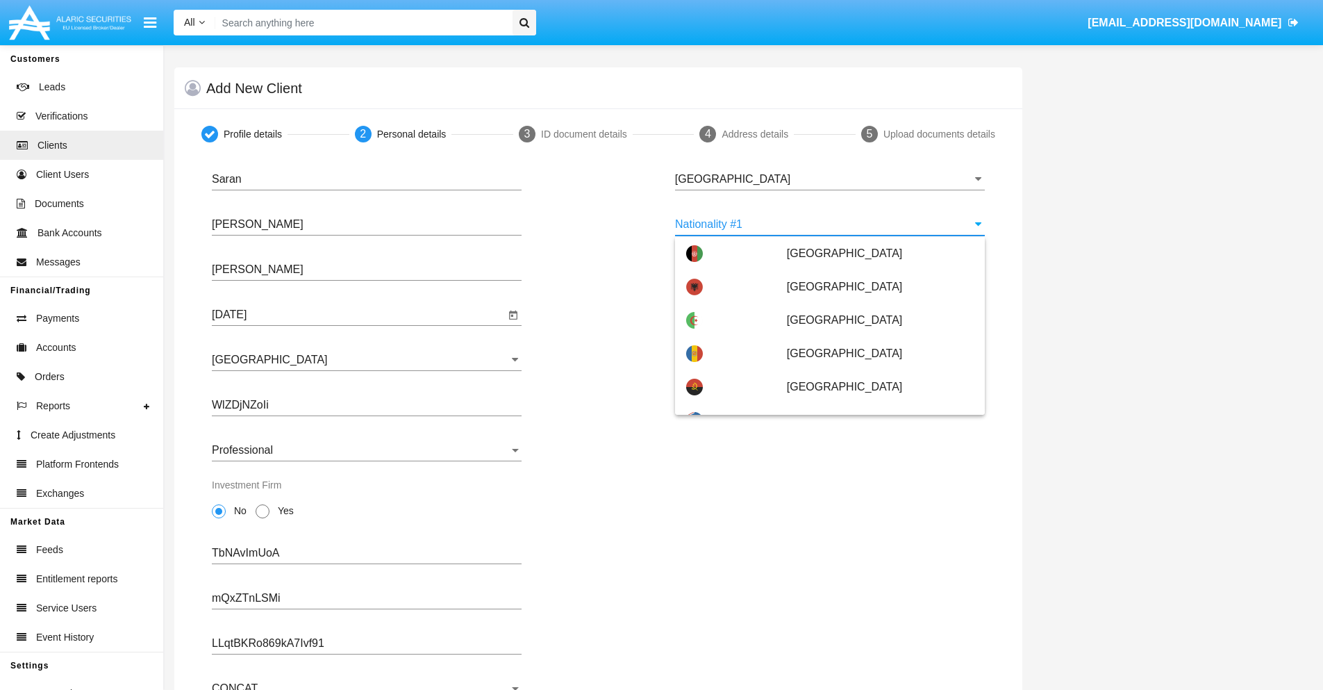
scroll to position [6191, 0]
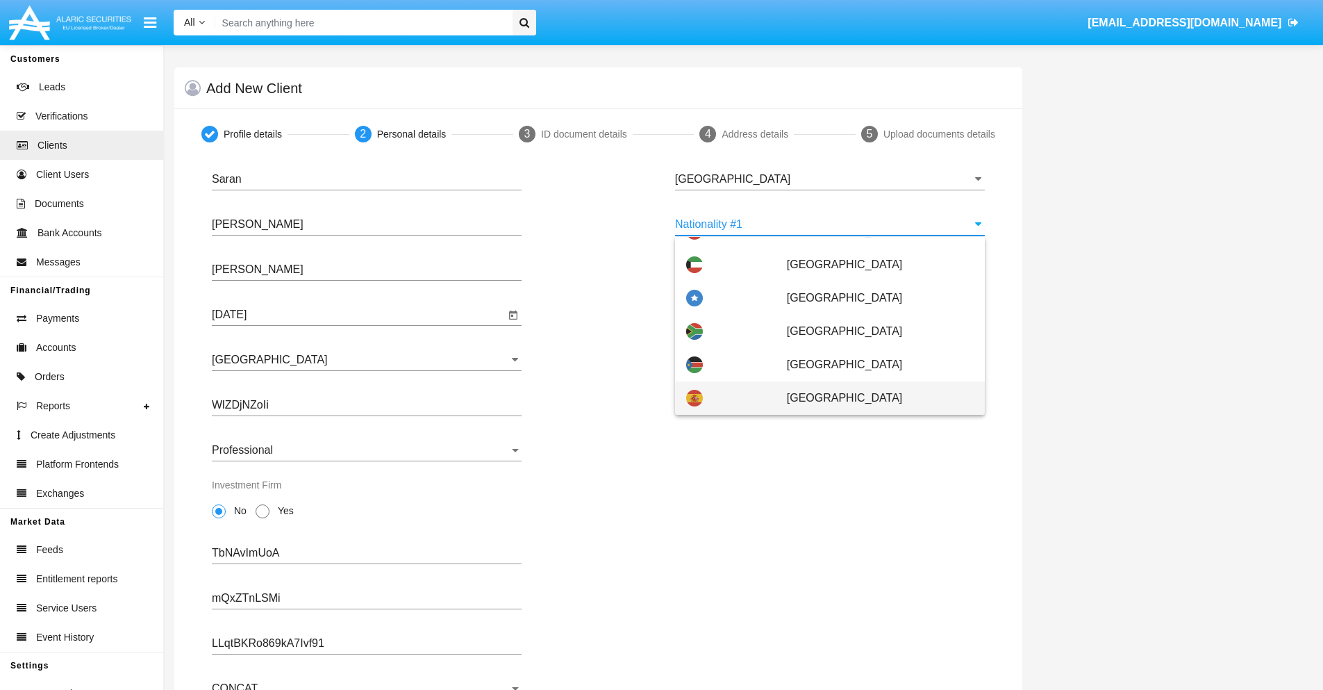
click at [873, 398] on span "[GEOGRAPHIC_DATA]" at bounding box center [880, 397] width 187 height 33
type input "[GEOGRAPHIC_DATA]"
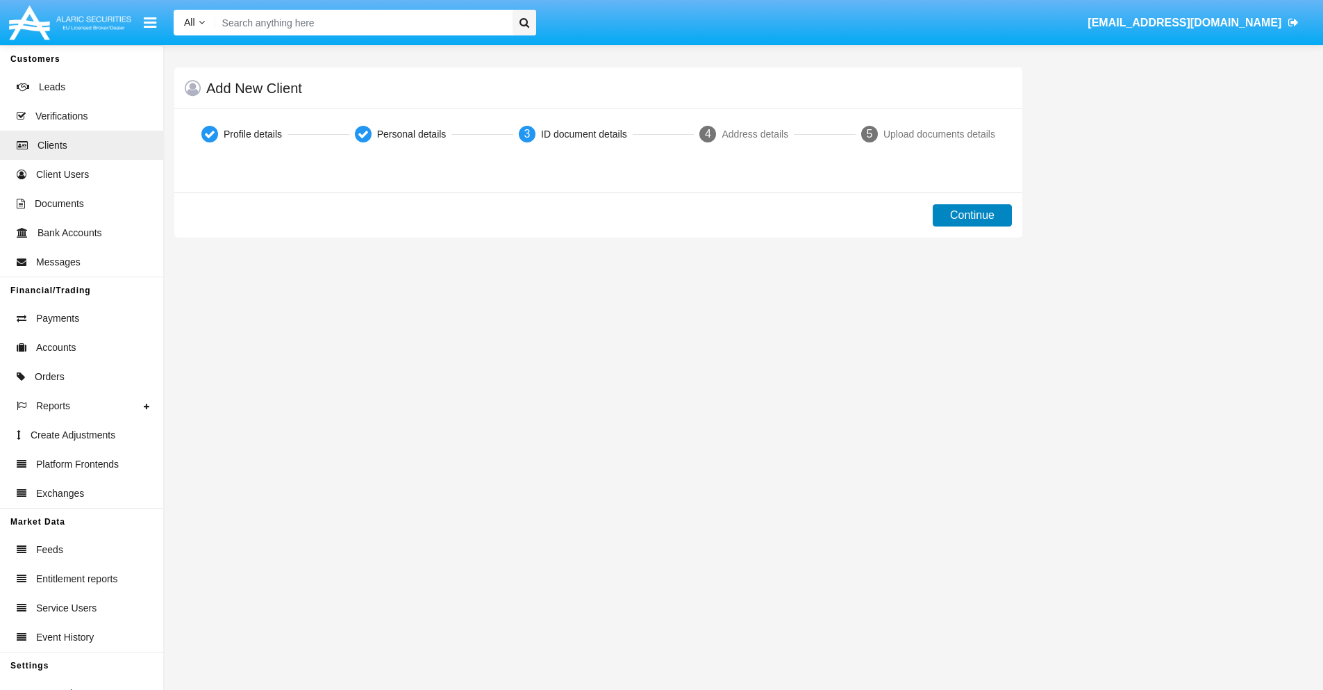
scroll to position [0, 0]
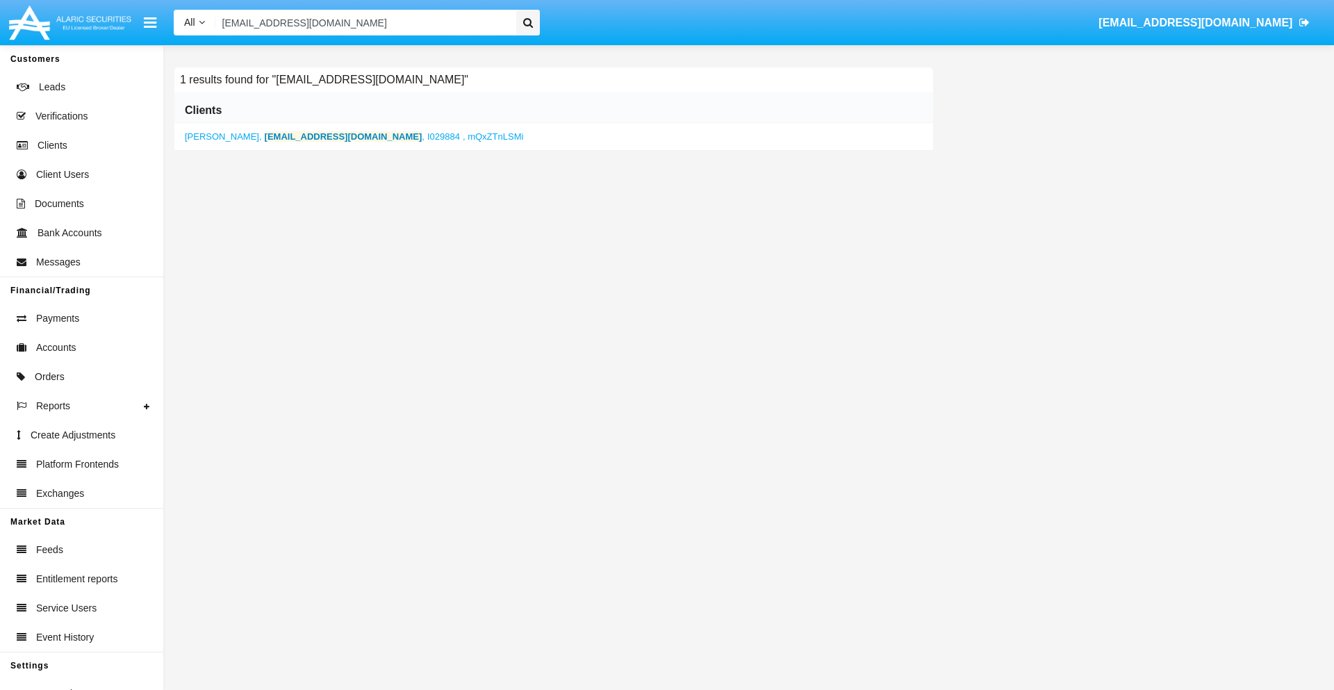
type input "[EMAIL_ADDRESS][DOMAIN_NAME]"
click at [291, 136] on b "[EMAIL_ADDRESS][DOMAIN_NAME]" at bounding box center [344, 136] width 158 height 10
